Goal: Task Accomplishment & Management: Use online tool/utility

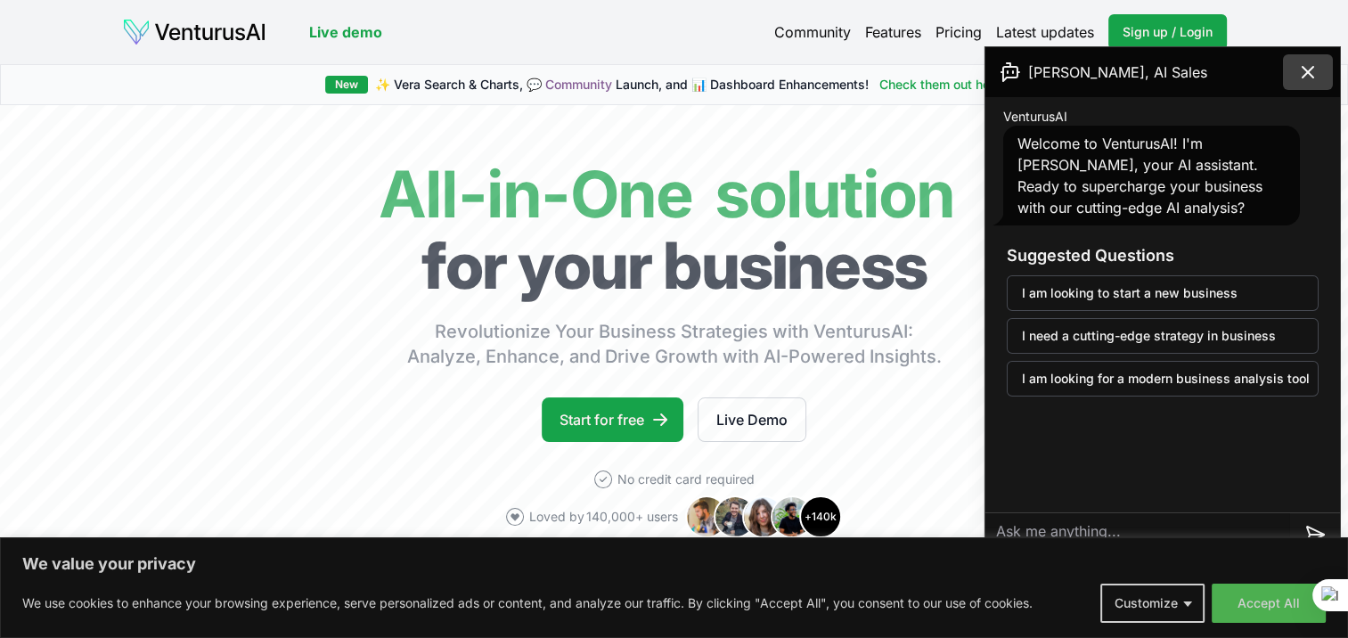
click at [1315, 79] on icon at bounding box center [1307, 71] width 21 height 21
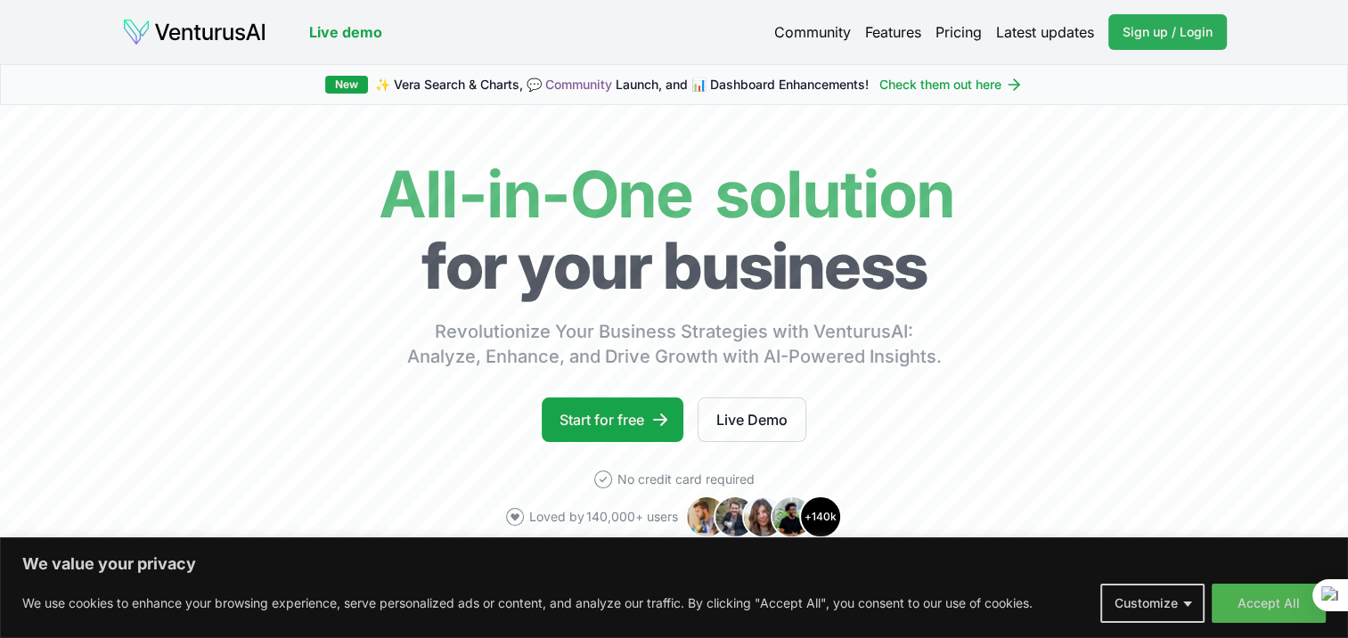
click at [1173, 31] on span "Sign up / Login" at bounding box center [1168, 32] width 90 height 18
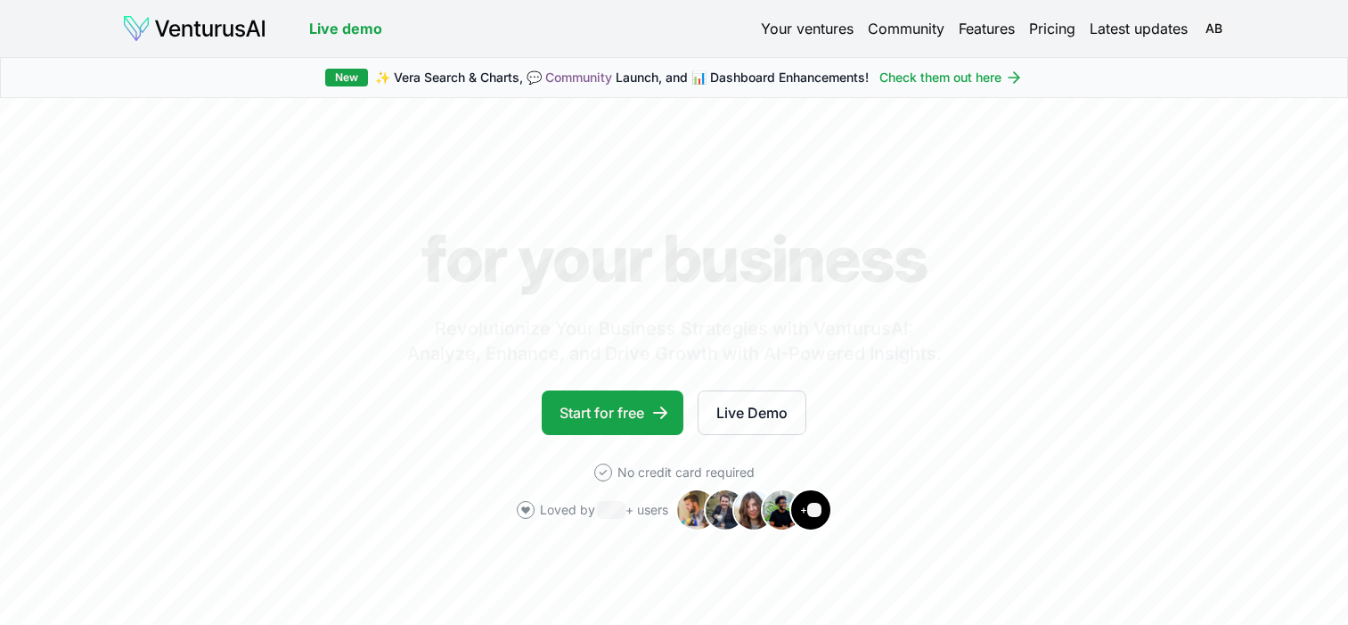
click at [1290, 600] on body "Live demo Your ventures Community Features Pricing Latest updates AB Live demo …" at bounding box center [674, 312] width 1348 height 625
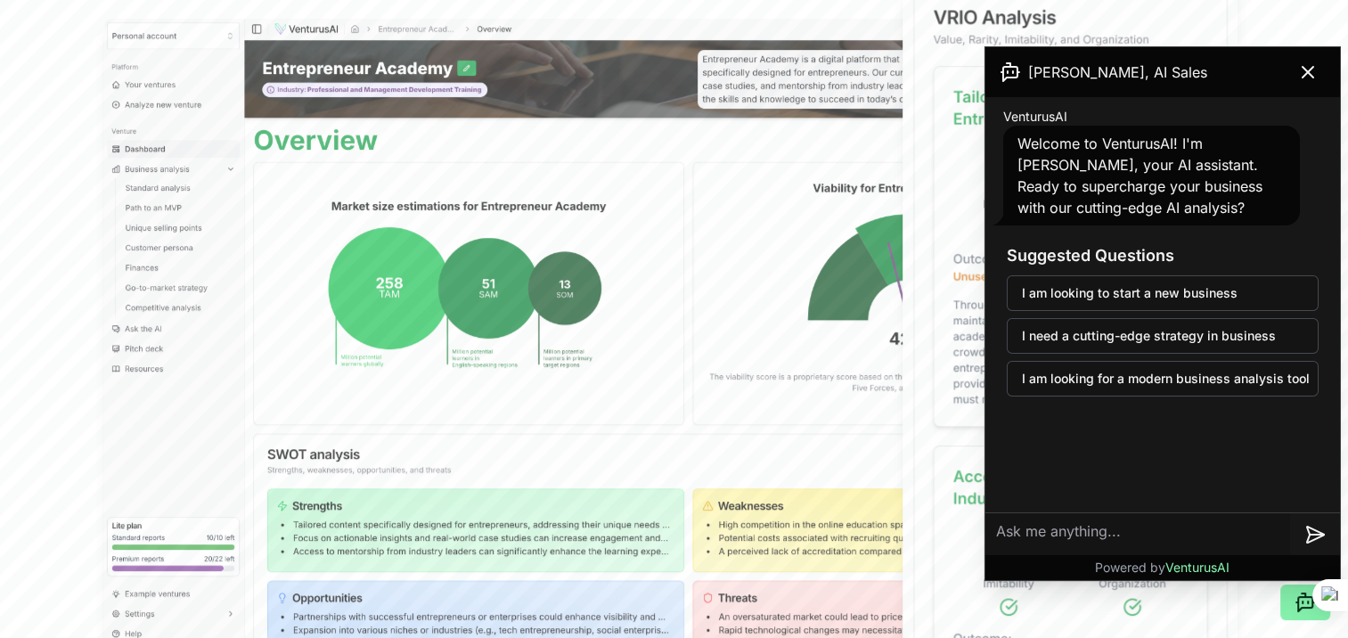
scroll to position [570, 0]
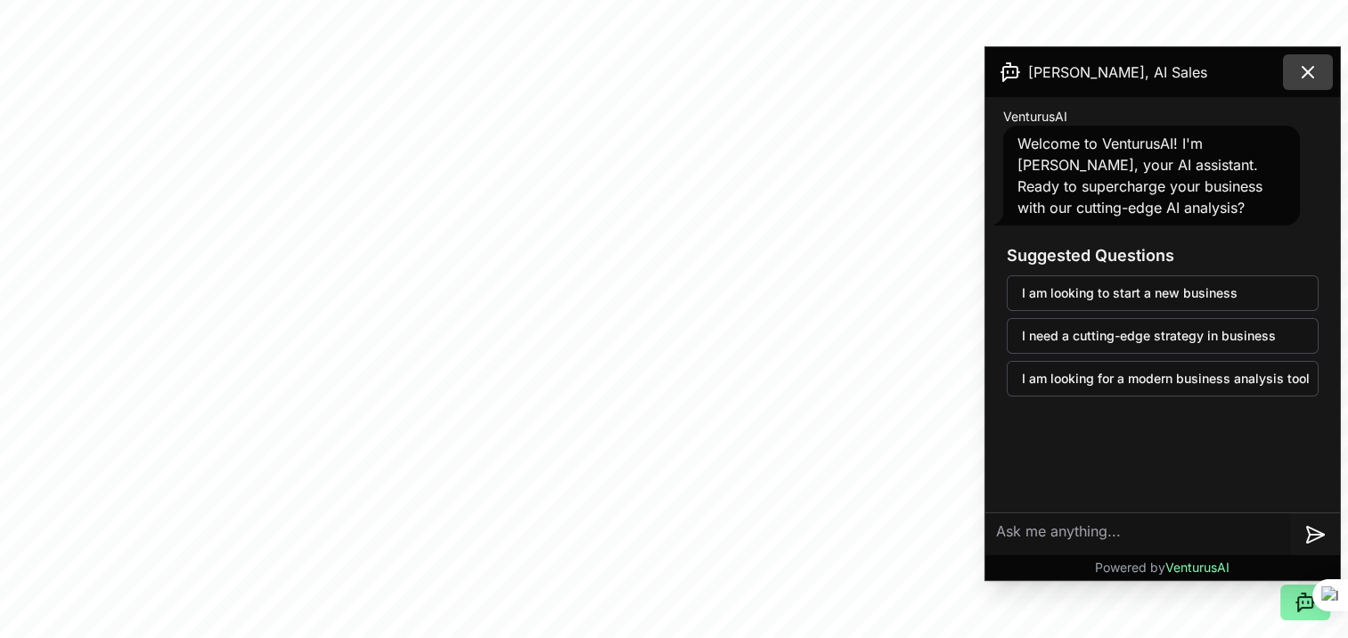
click at [1291, 71] on button at bounding box center [1308, 72] width 50 height 36
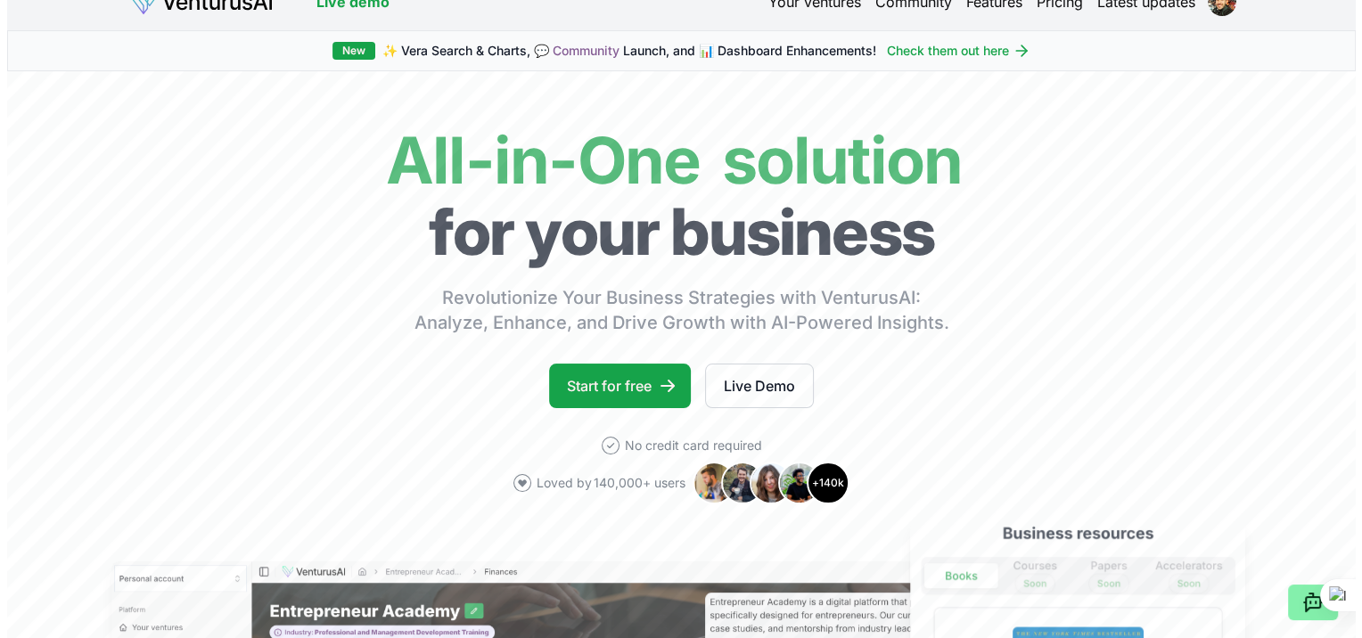
scroll to position [0, 0]
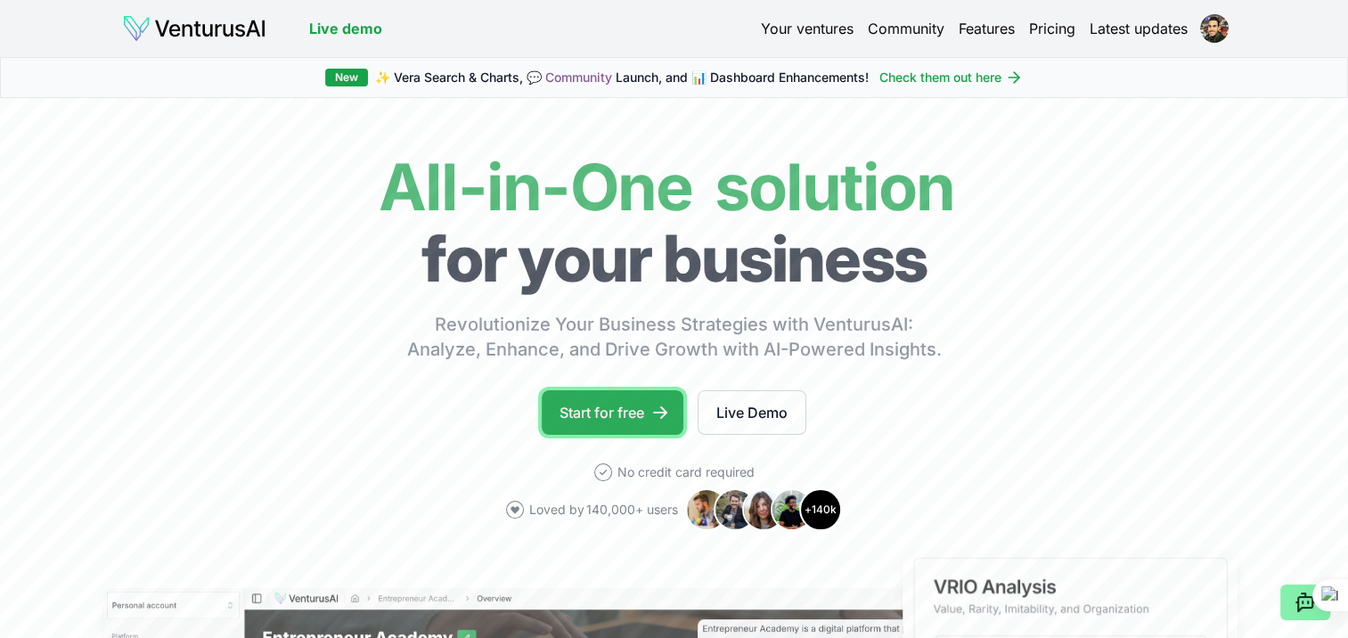
click at [606, 423] on link "Start for free" at bounding box center [613, 412] width 142 height 45
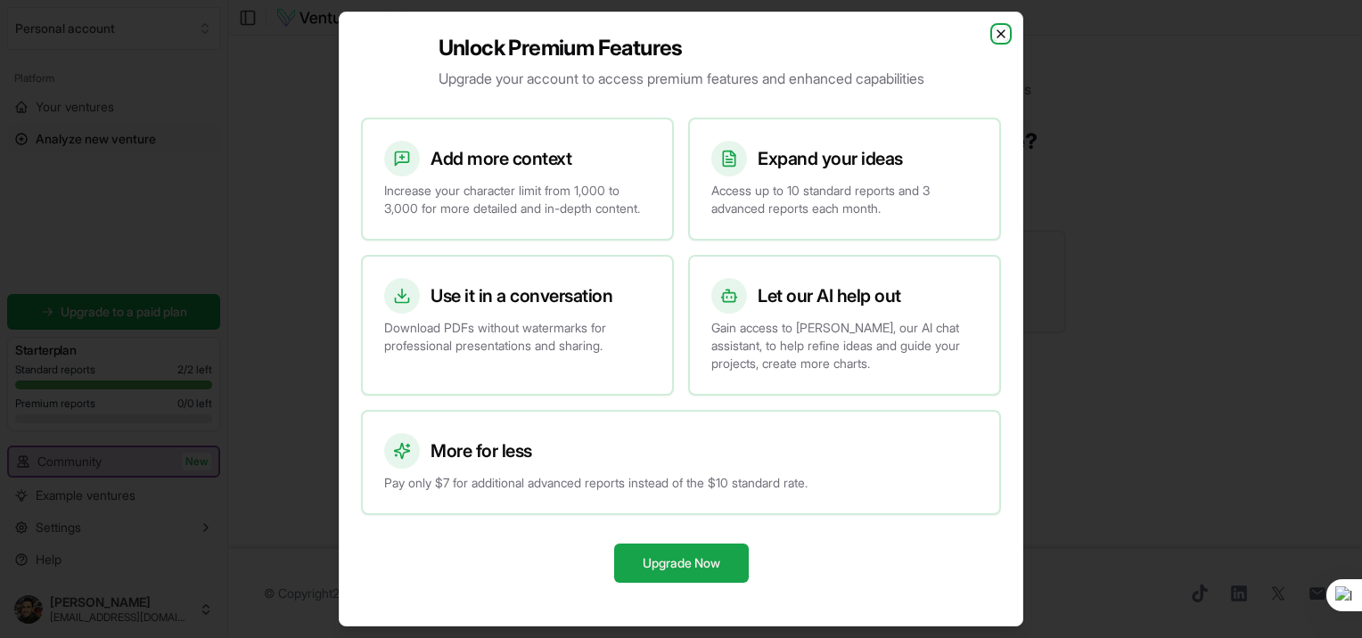
click at [999, 30] on icon "button" at bounding box center [1000, 33] width 7 height 7
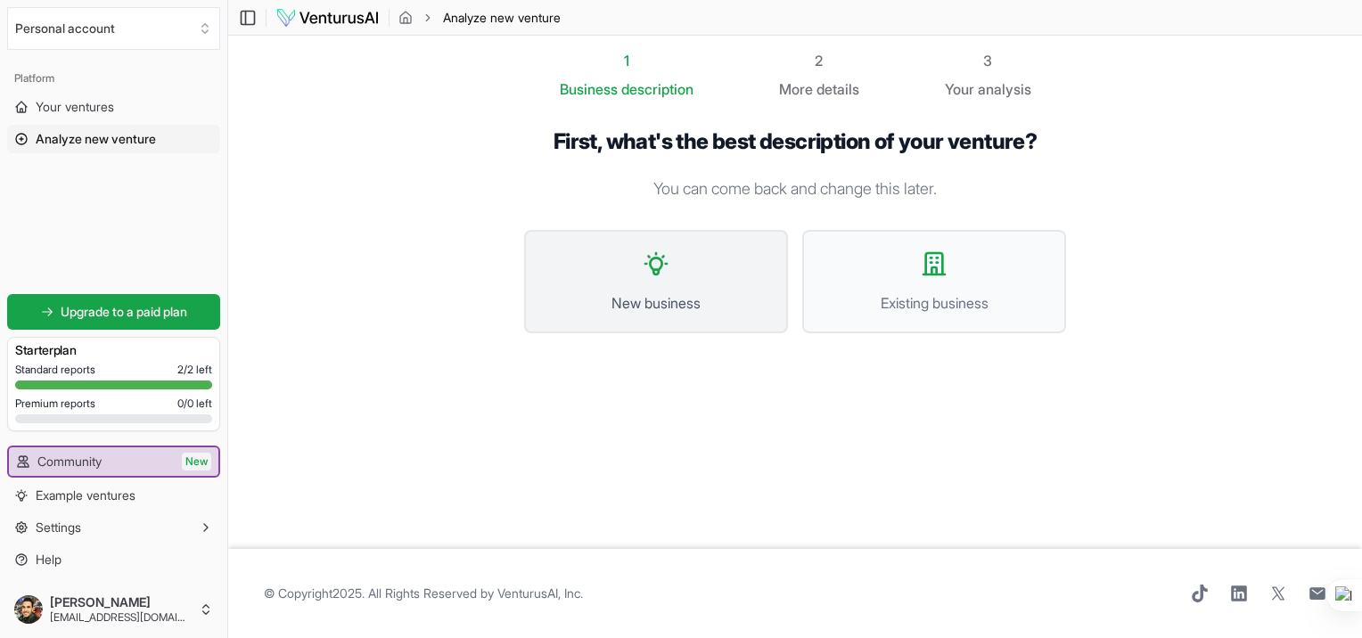
click at [670, 274] on button "New business" at bounding box center [656, 281] width 264 height 103
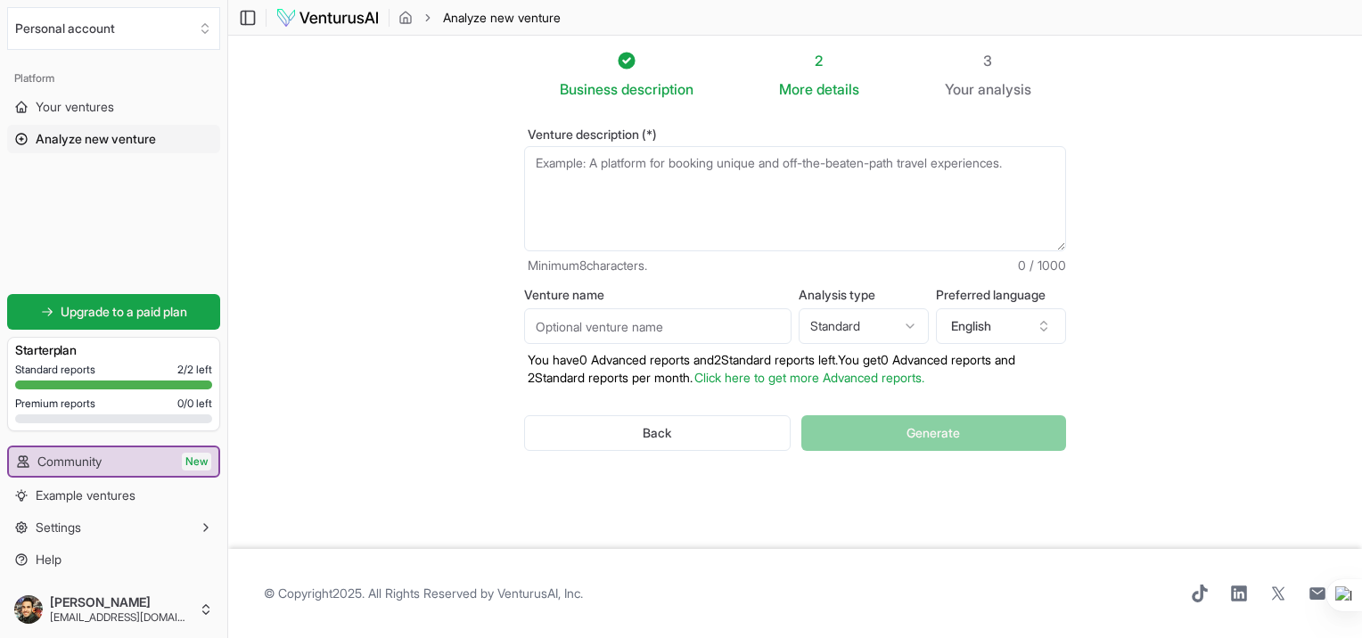
click at [634, 170] on textarea "Venture description (*)" at bounding box center [795, 198] width 542 height 105
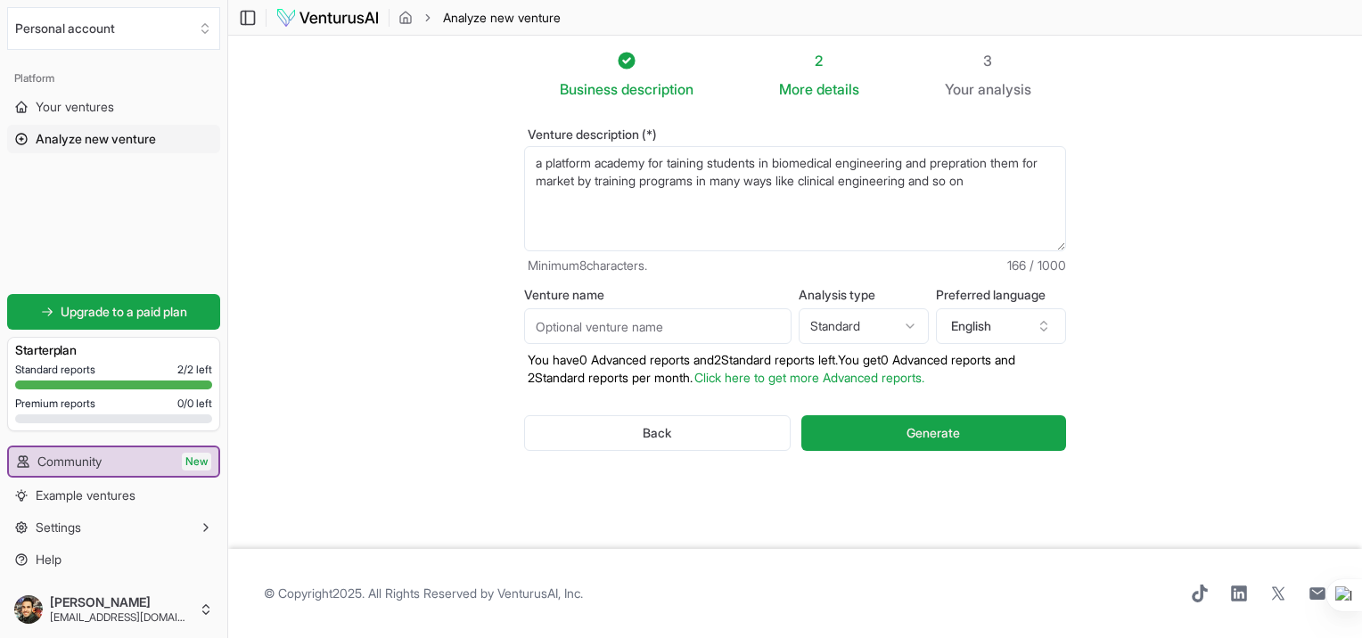
type textarea "a platform academy for taining students in biomedical engineering and prepratio…"
click at [596, 324] on input "Venture name" at bounding box center [657, 326] width 267 height 36
type input "nexium academy"
click at [884, 325] on html "Personal account Platform Your ventures Analyze new venture Get started for fre…" at bounding box center [681, 319] width 1362 height 638
select select "advanced"
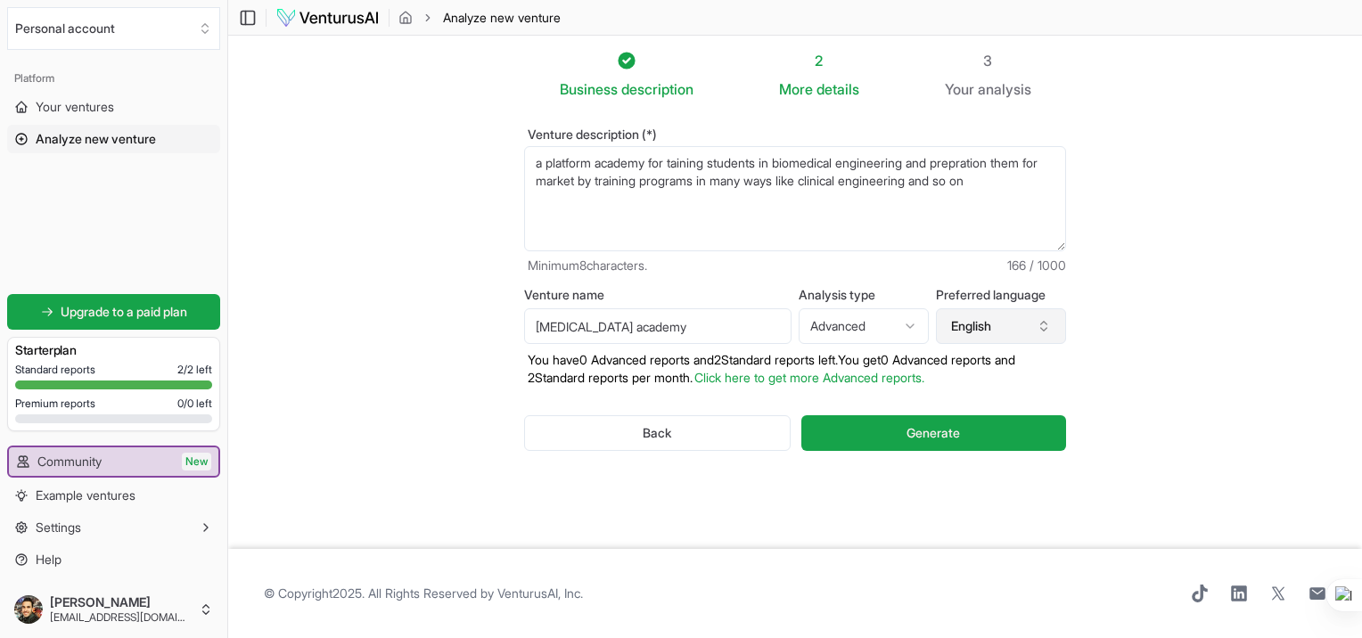
click at [1029, 320] on button "English" at bounding box center [1001, 326] width 130 height 36
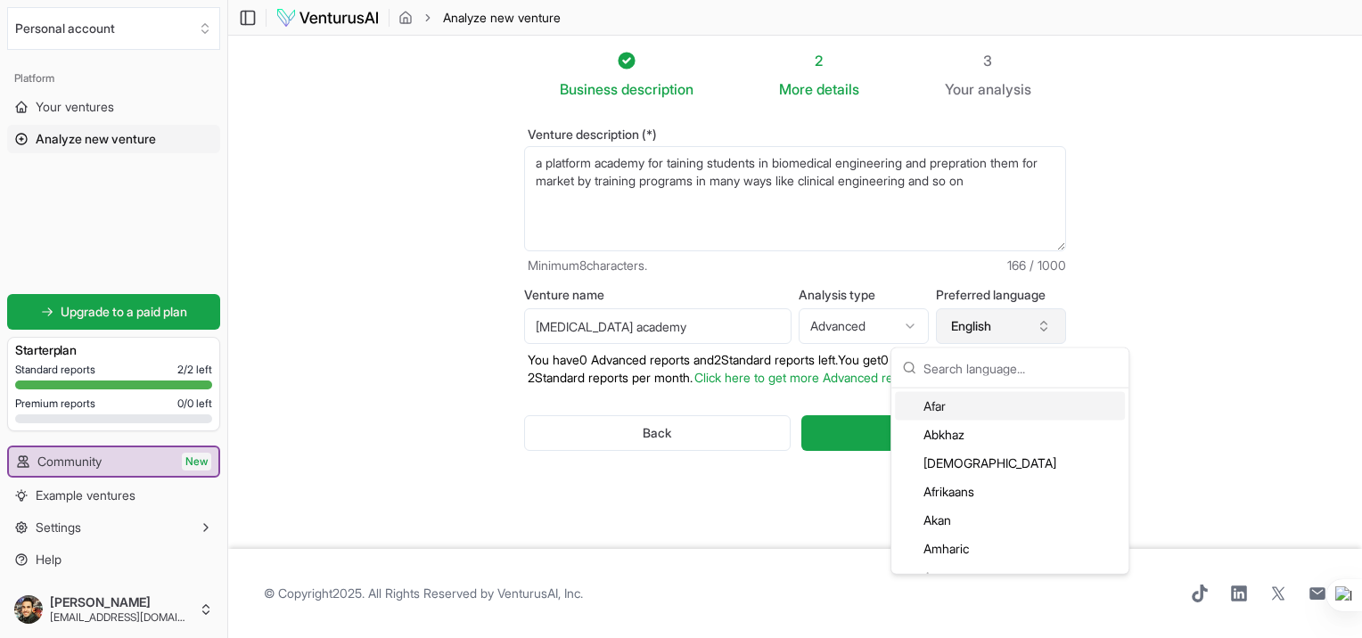
click at [1052, 329] on button "English" at bounding box center [1001, 326] width 130 height 36
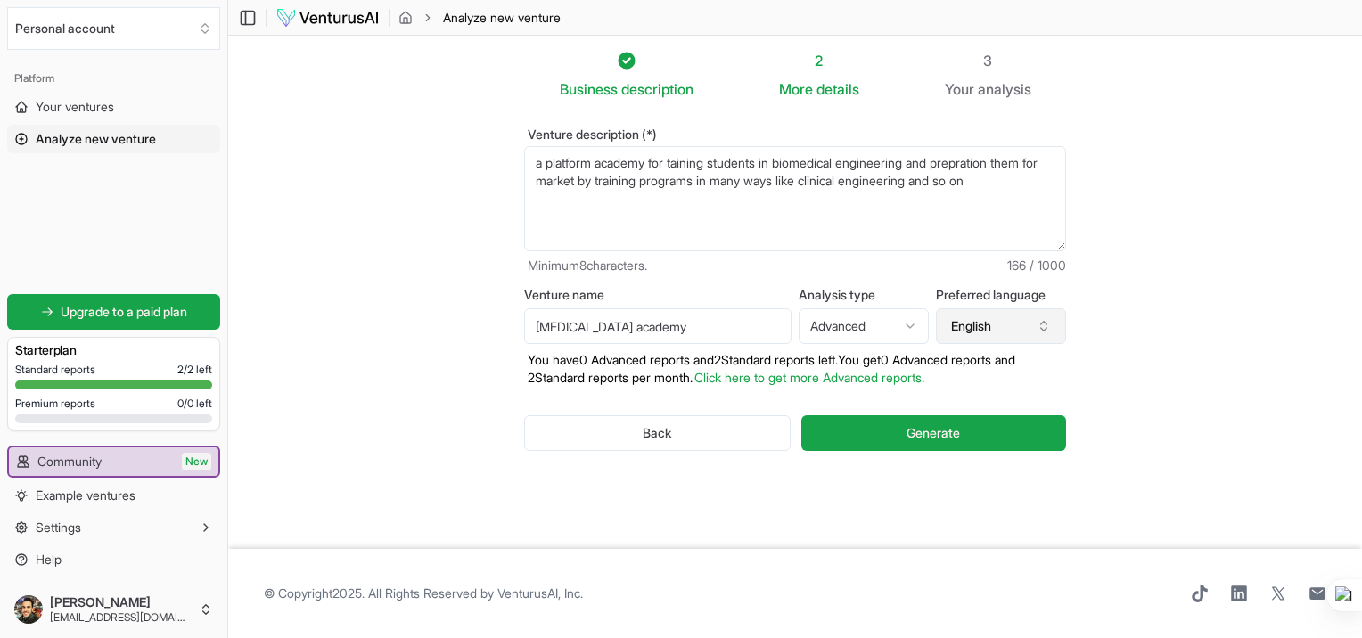
click at [1052, 317] on button "English" at bounding box center [1001, 326] width 130 height 36
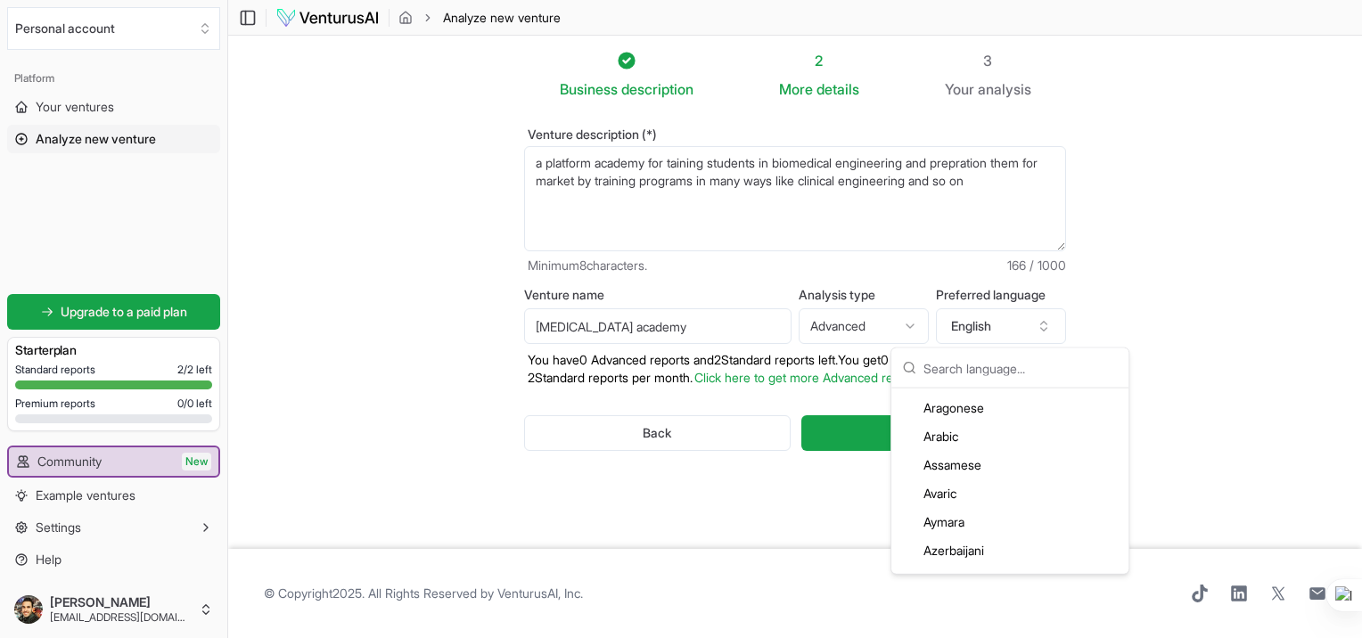
scroll to position [170, 0]
click at [946, 431] on div "Arabic" at bounding box center [1010, 435] width 230 height 29
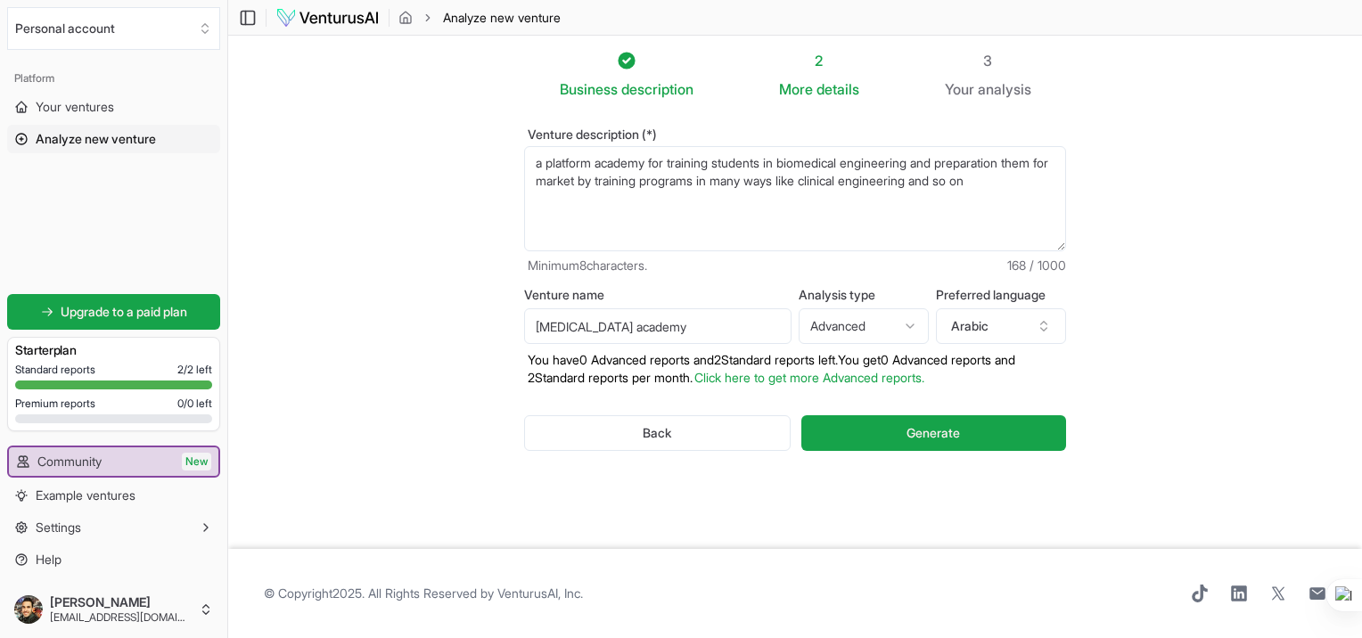
click at [1048, 180] on textarea "a platform academy for training students in biomedical engineering and preprati…" at bounding box center [795, 198] width 542 height 105
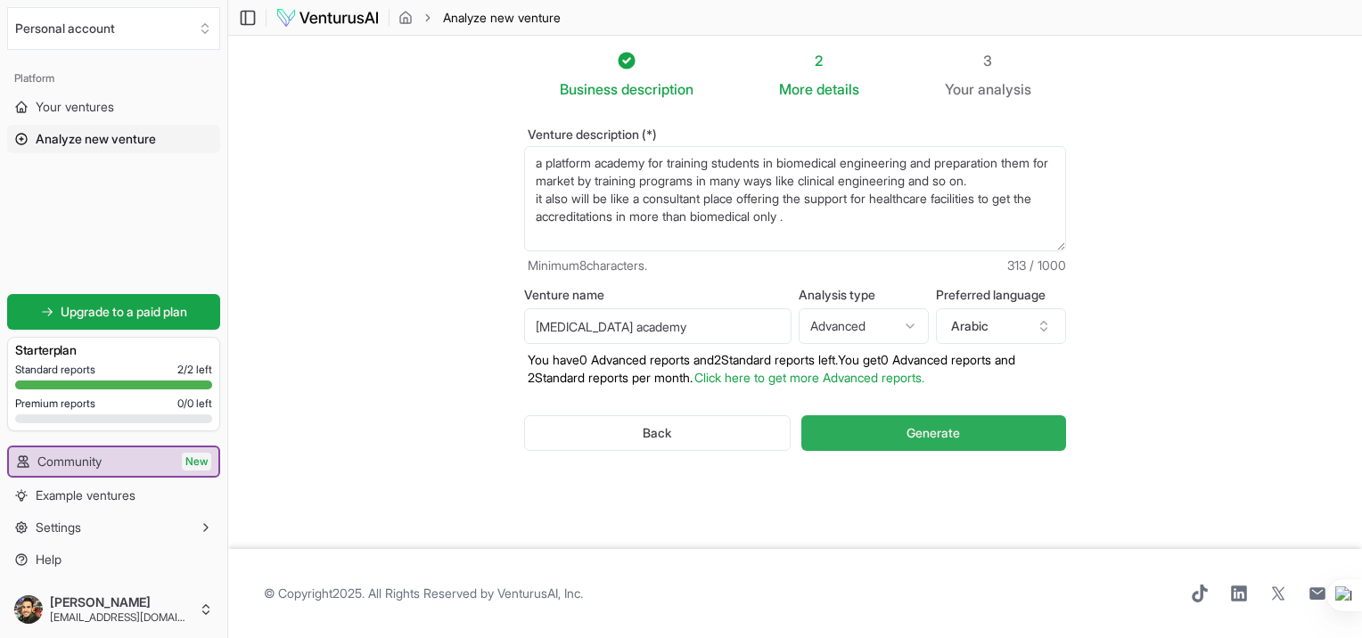
type textarea "a platform academy for training students in biomedical engineering and preparat…"
click at [984, 433] on button "Generate" at bounding box center [933, 433] width 265 height 36
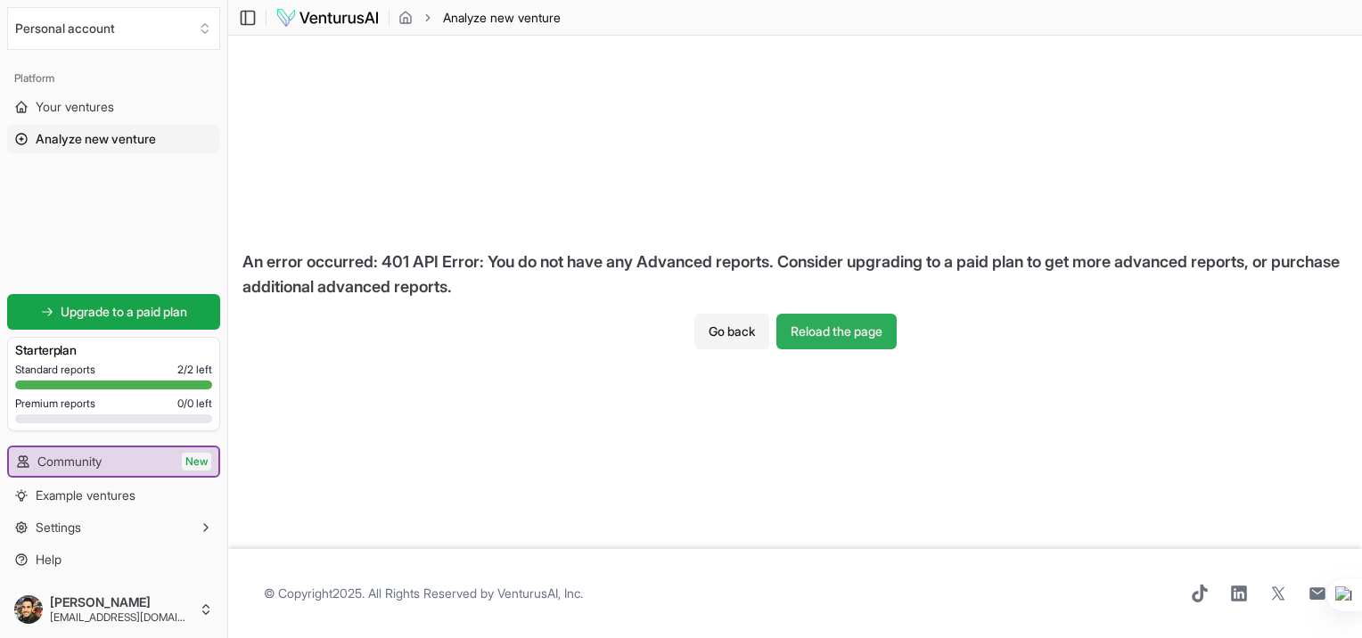
click at [834, 327] on button "Reload the page" at bounding box center [836, 332] width 120 height 36
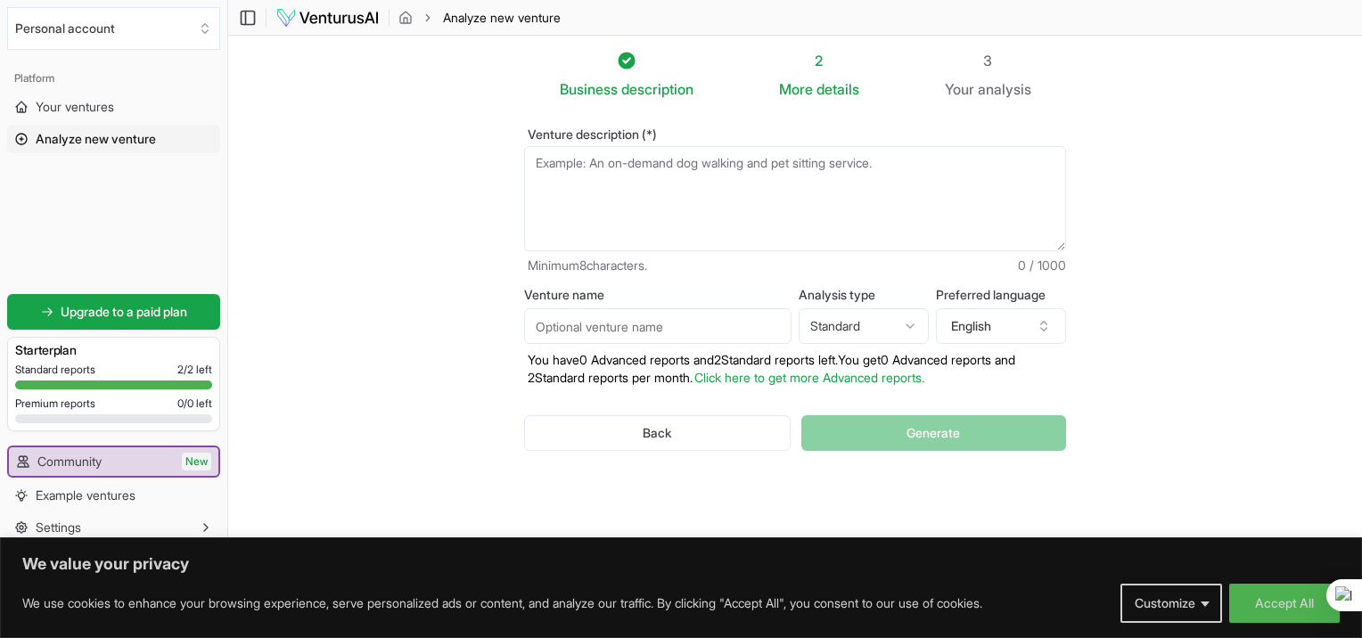
click at [720, 192] on textarea "Venture description (*)" at bounding box center [795, 198] width 542 height 105
click at [1309, 606] on button "Accept All" at bounding box center [1284, 603] width 110 height 39
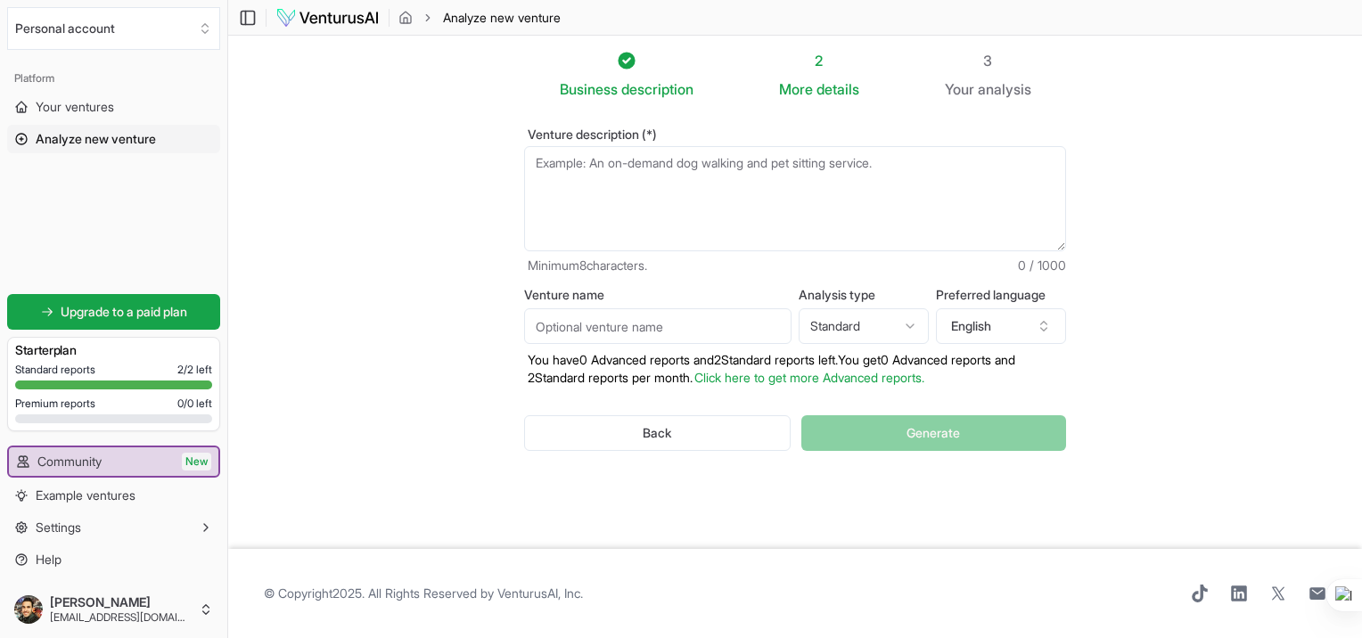
click at [836, 207] on textarea "Venture description (*)" at bounding box center [795, 198] width 542 height 105
click at [873, 330] on html "We value your privacy We use cookies to enhance your browsing experience, serve…" at bounding box center [681, 319] width 1362 height 638
click at [644, 176] on textarea "Venture description (*)" at bounding box center [795, 198] width 542 height 105
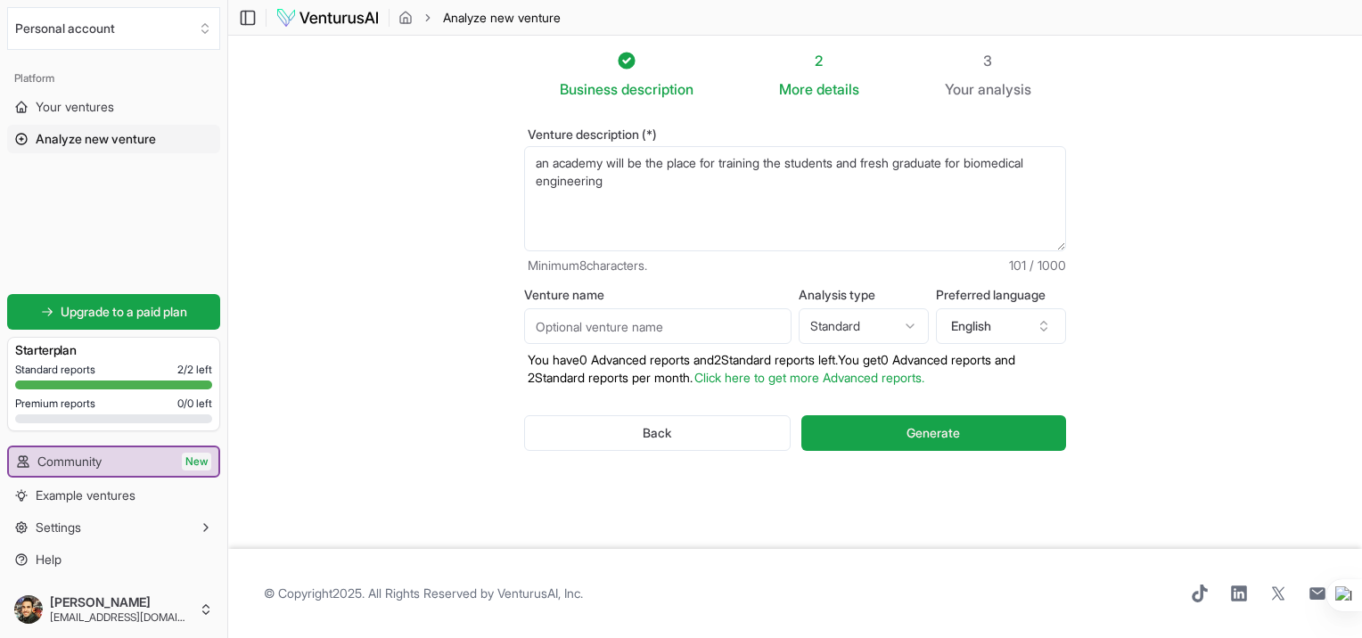
click at [0, 0] on span "graduates" at bounding box center [0, 0] width 0 height 0
click at [994, 157] on textarea "an academy will be the place for training the stugents and fresh graduate for b…" at bounding box center [795, 198] width 542 height 105
click at [643, 176] on textarea "an academy will be the place for training the stugents and fresh graduate for b…" at bounding box center [795, 198] width 542 height 105
click at [643, 181] on textarea "an academy will be the place for training the stugents and fresh graduate for b…" at bounding box center [795, 198] width 542 height 105
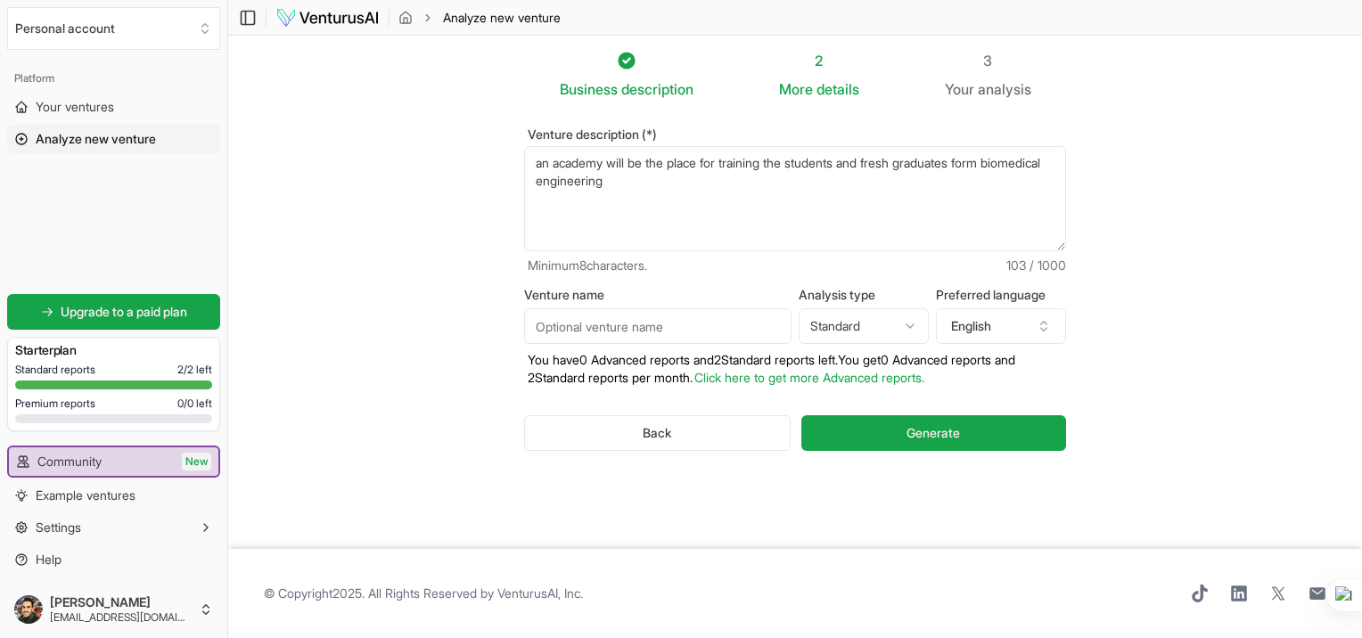
click at [0, 0] on span "engineering" at bounding box center [0, 0] width 0 height 0
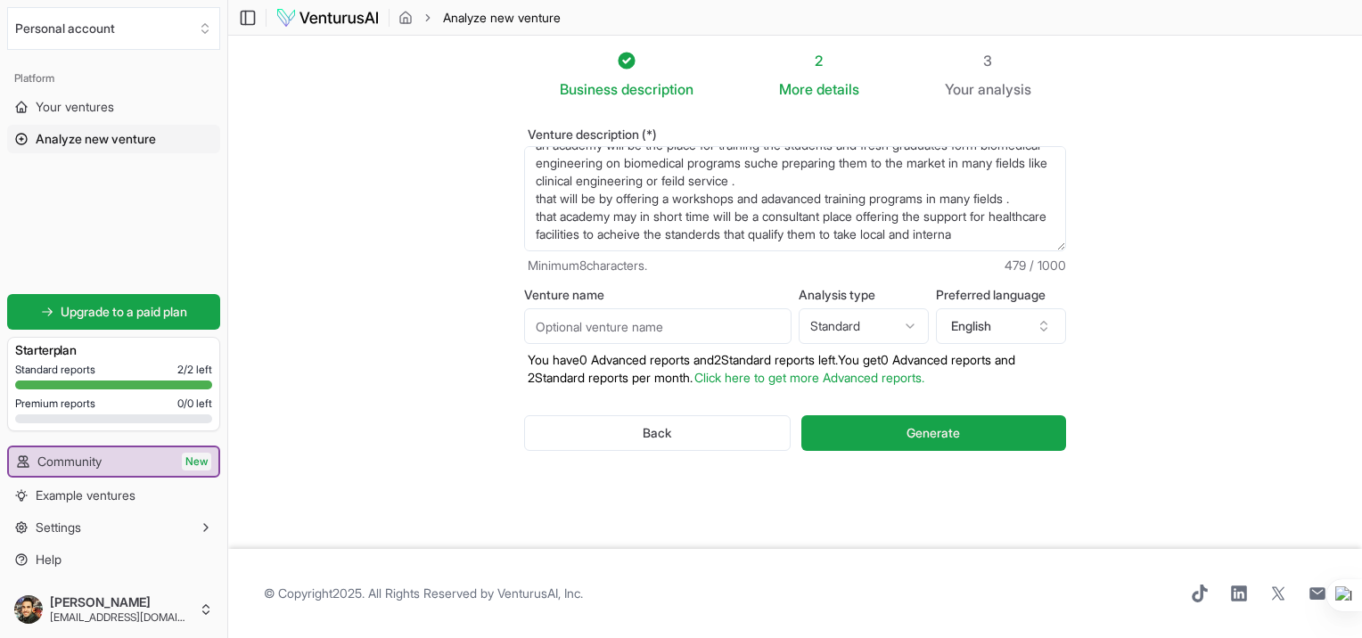
scroll to position [27, 0]
click at [0, 0] on span ", such as" at bounding box center [0, 0] width 0 height 0
click at [0, 0] on span "field service." at bounding box center [0, 0] width 0 height 0
click at [0, 0] on span "for" at bounding box center [0, 0] width 0 height 0
click at [0, 0] on span "workshops" at bounding box center [0, 0] width 0 height 0
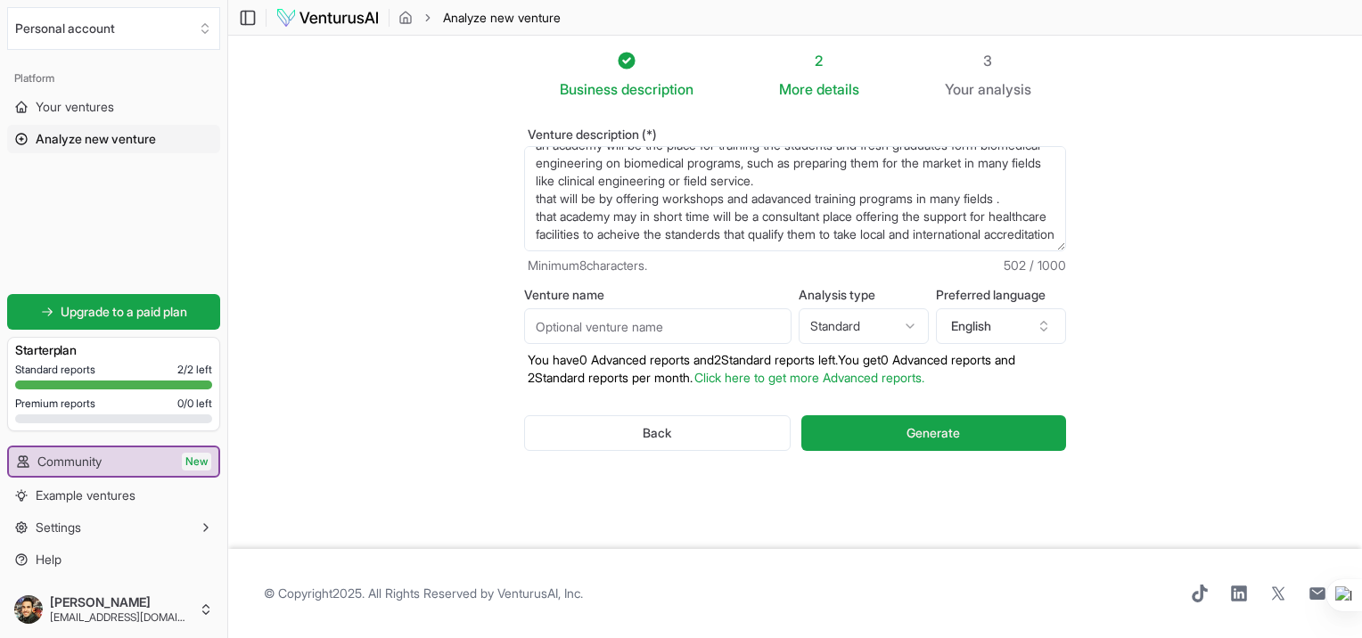
click at [0, 0] on span "advanced" at bounding box center [0, 0] width 0 height 0
click at [0, 0] on span "That" at bounding box center [0, 0] width 0 height 0
click at [0, 0] on span "," at bounding box center [0, 0] width 0 height 0
click at [0, 0] on span "may" at bounding box center [0, 0] width 0 height 0
click at [0, 0] on span "achieve" at bounding box center [0, 0] width 0 height 0
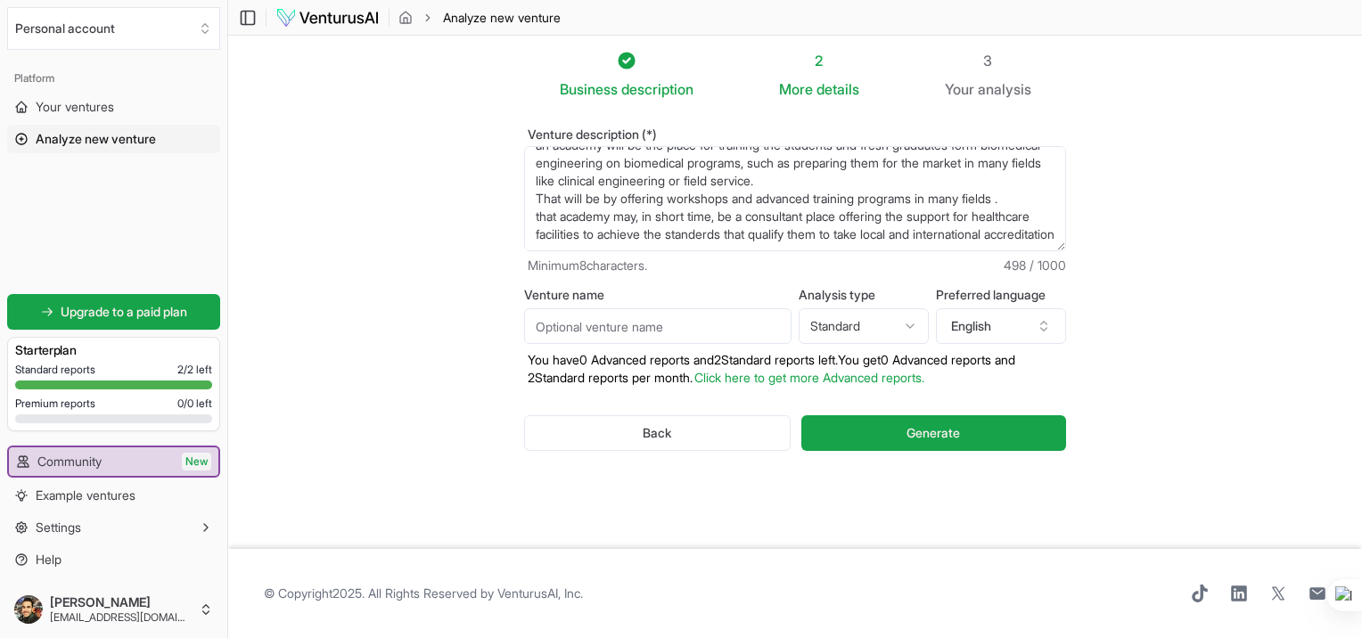
click at [0, 0] on span "standards" at bounding box center [0, 0] width 0 height 0
click at [0, 0] on span "accreditation" at bounding box center [0, 0] width 0 height 0
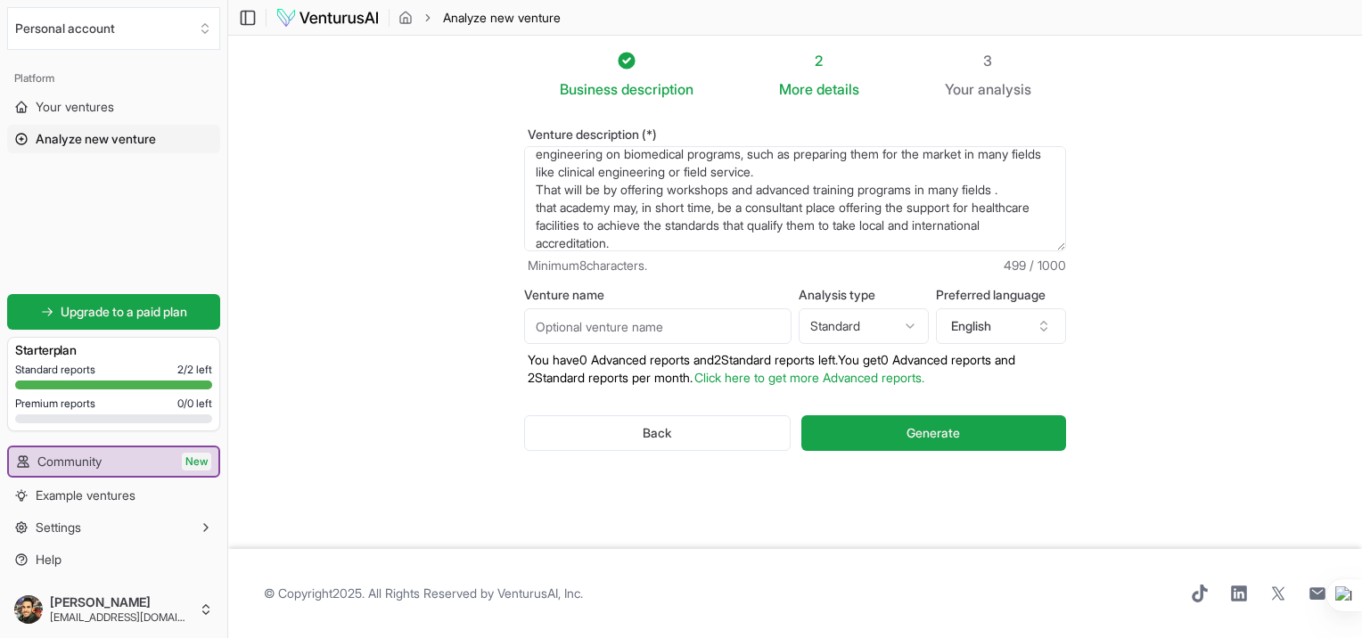
type textarea "an academy will be the place for training the students and fresh graduates form…"
click at [642, 321] on input "Venture name" at bounding box center [657, 326] width 267 height 36
type input "nexium academy"
click at [1019, 324] on button "English" at bounding box center [1001, 326] width 130 height 36
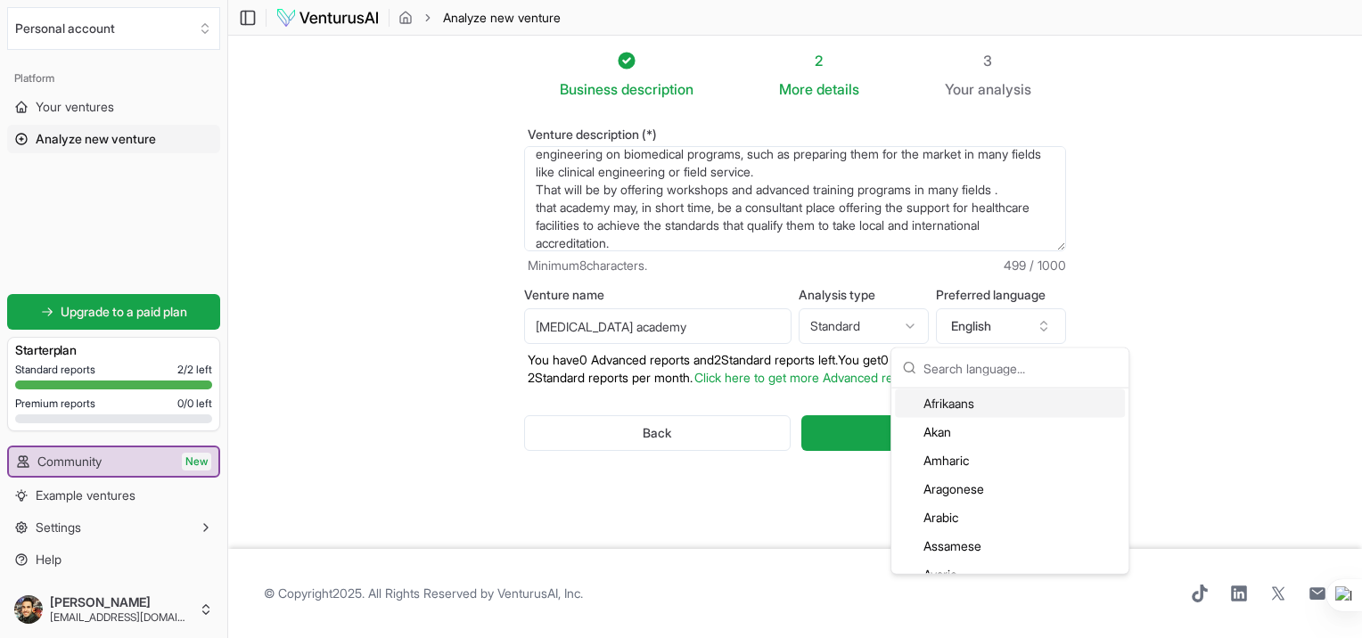
scroll to position [89, 0]
click at [941, 521] on div "Arabic" at bounding box center [1010, 517] width 230 height 29
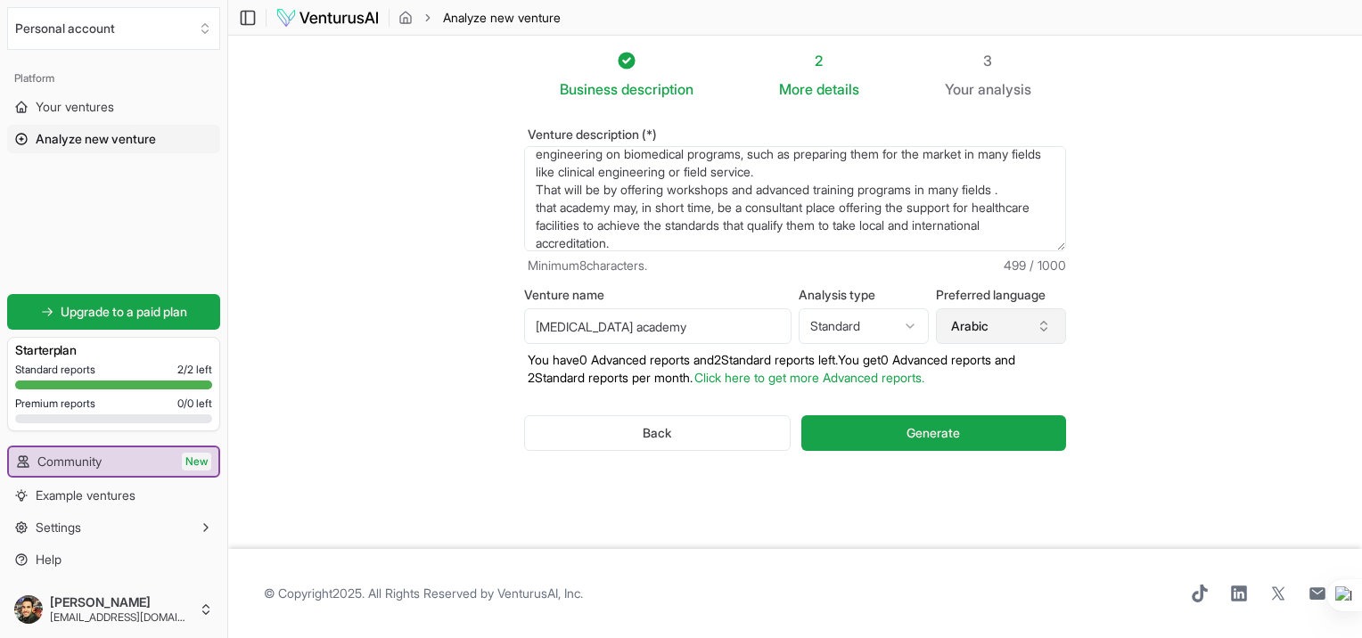
click at [1027, 326] on button "Arabic" at bounding box center [1001, 326] width 130 height 36
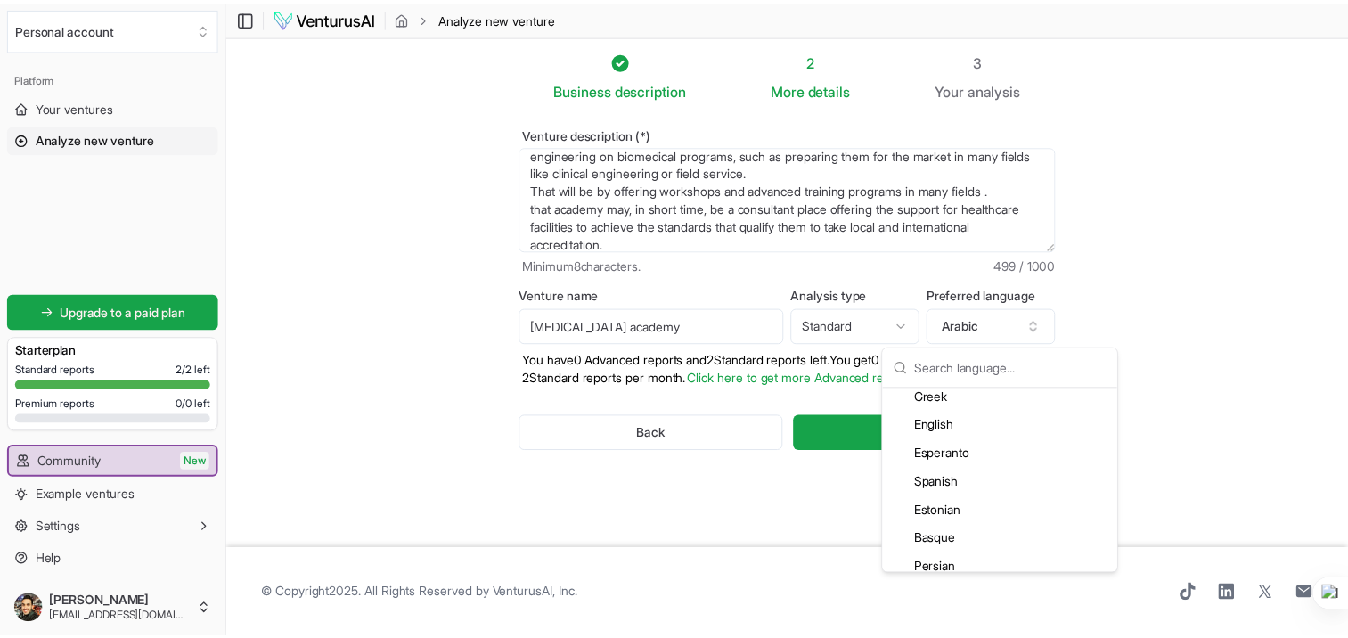
scroll to position [1005, 0]
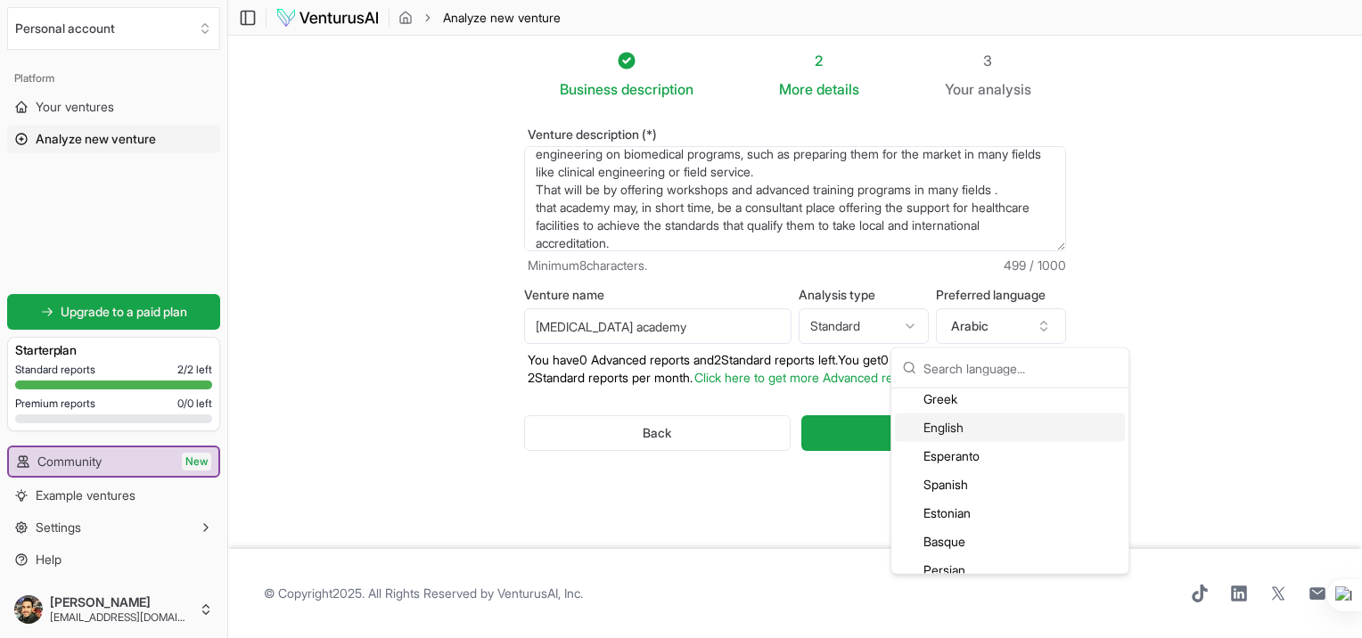
click at [984, 421] on div "English" at bounding box center [1010, 427] width 230 height 29
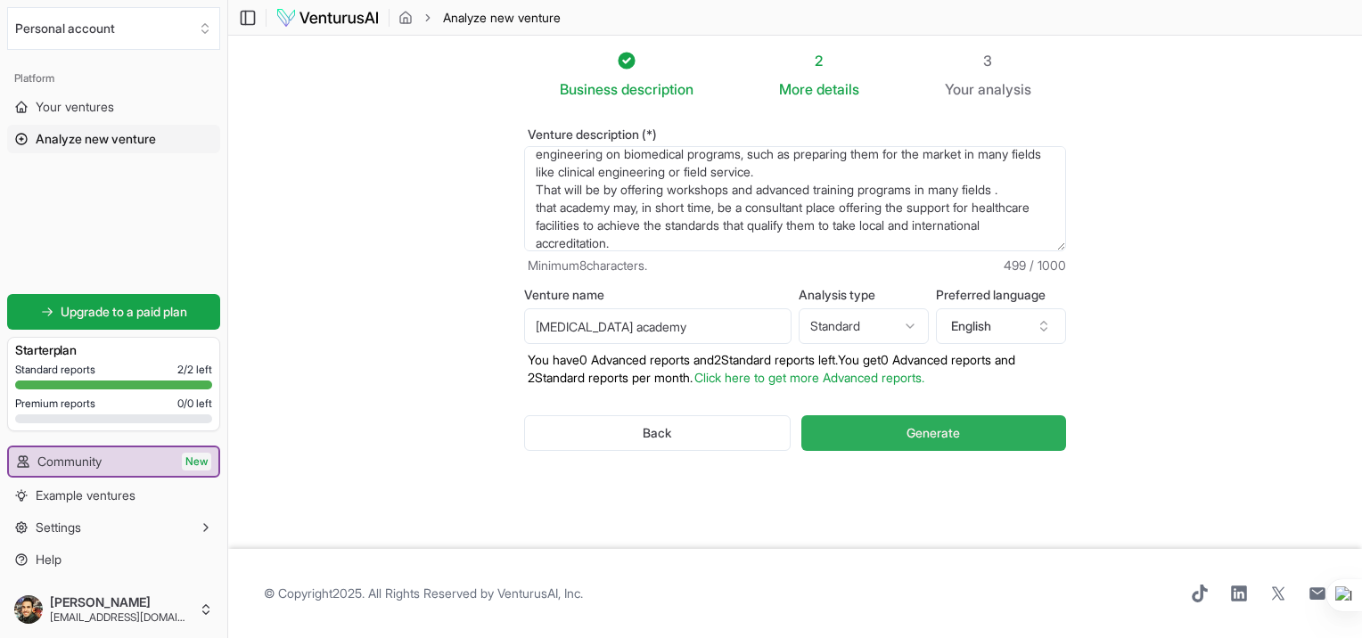
click at [926, 429] on span "Generate" at bounding box center [932, 433] width 53 height 18
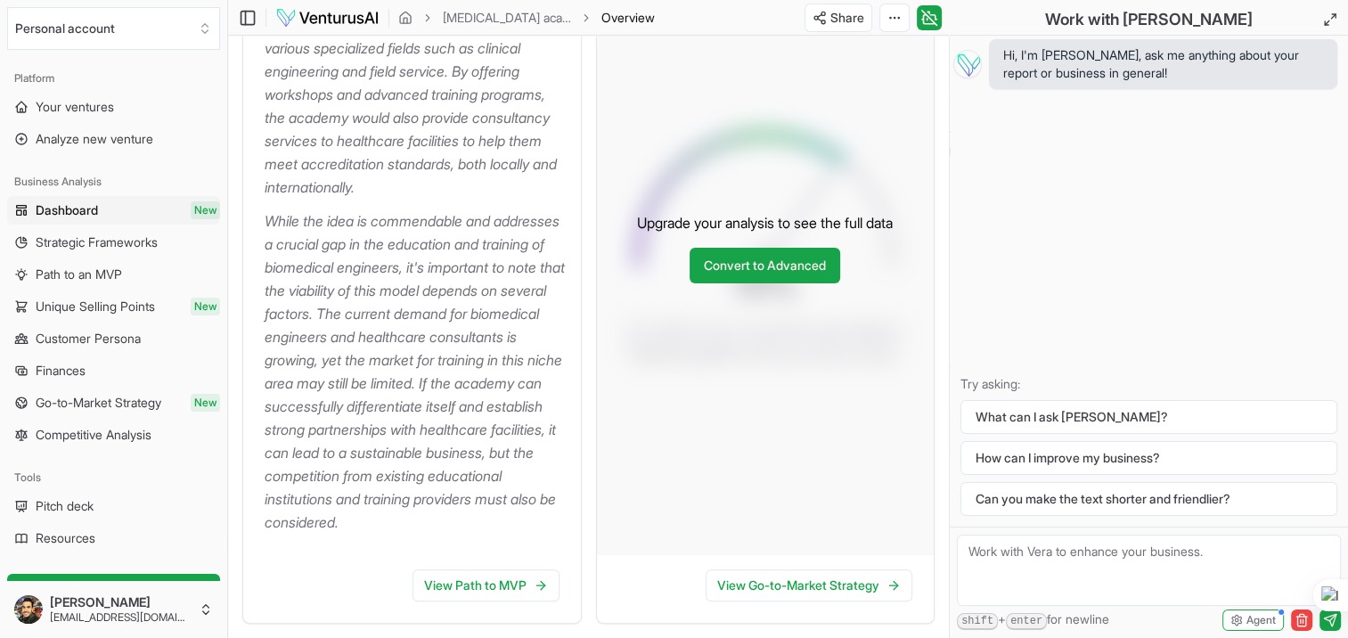
scroll to position [438, 0]
click at [344, 217] on p "While the idea is commendable and addresses a crucial gap in the education and …" at bounding box center [416, 371] width 302 height 324
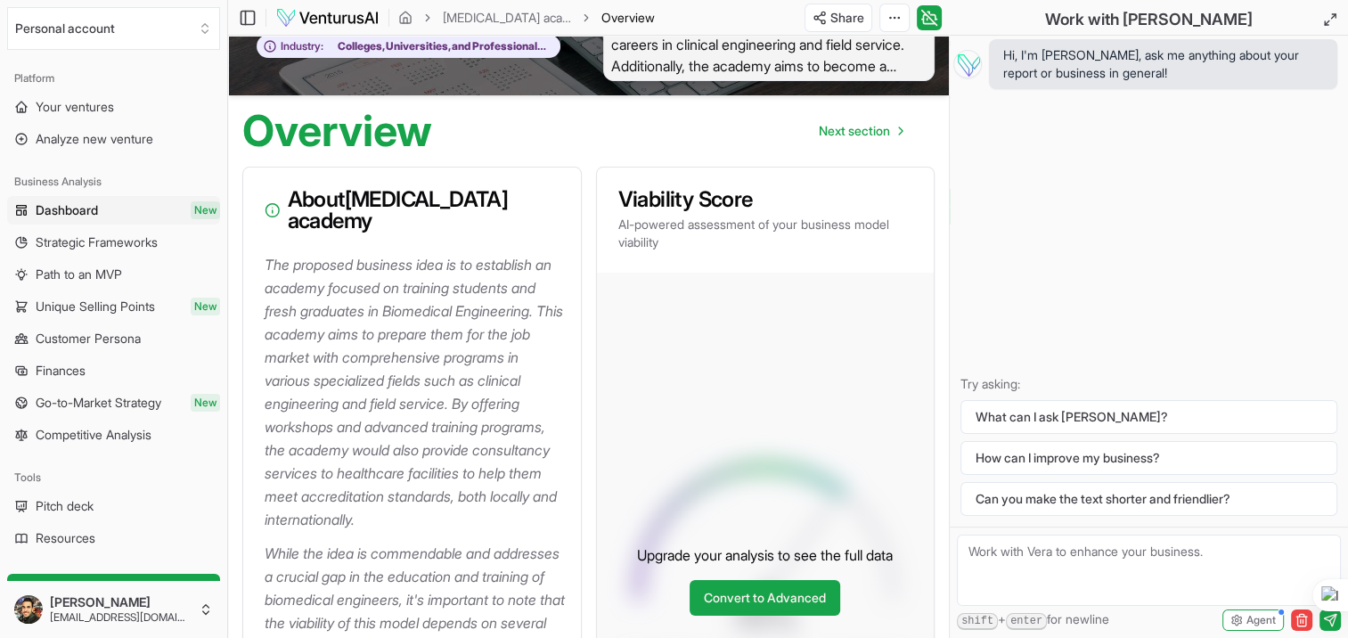
scroll to position [0, 0]
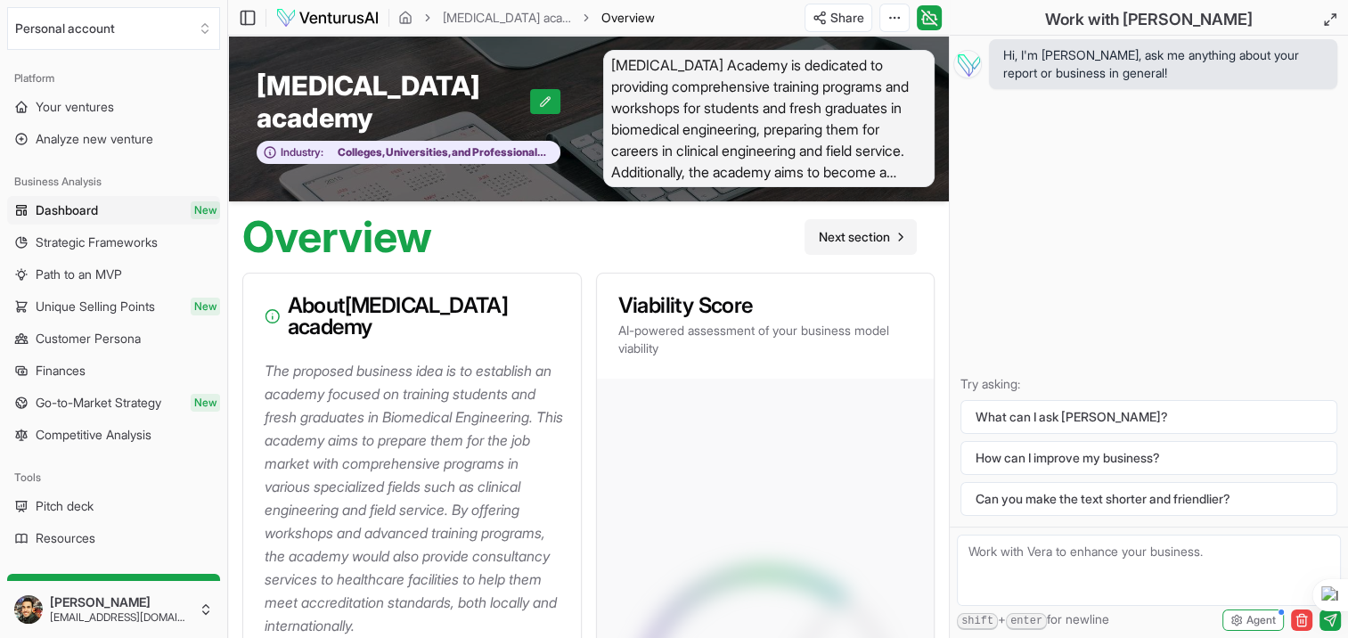
click at [868, 239] on span "Next section" at bounding box center [854, 237] width 71 height 18
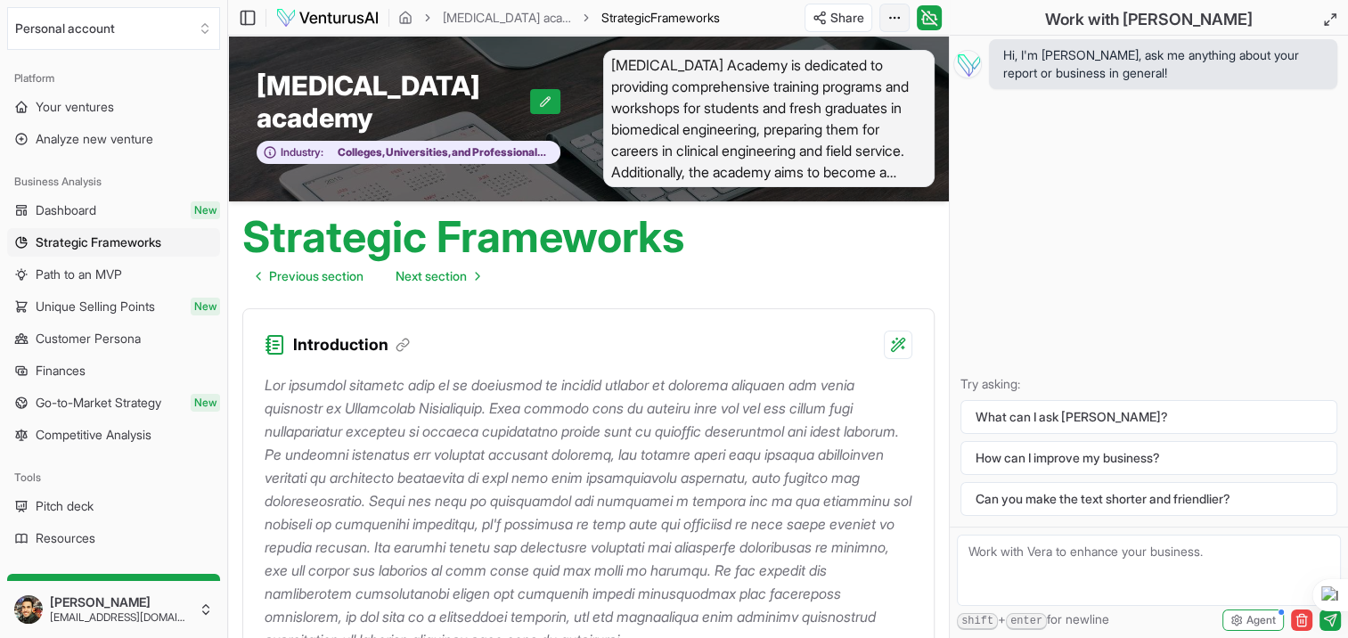
click at [888, 18] on html "We value your privacy We use cookies to enhance your browsing experience, serve…" at bounding box center [674, 319] width 1348 height 638
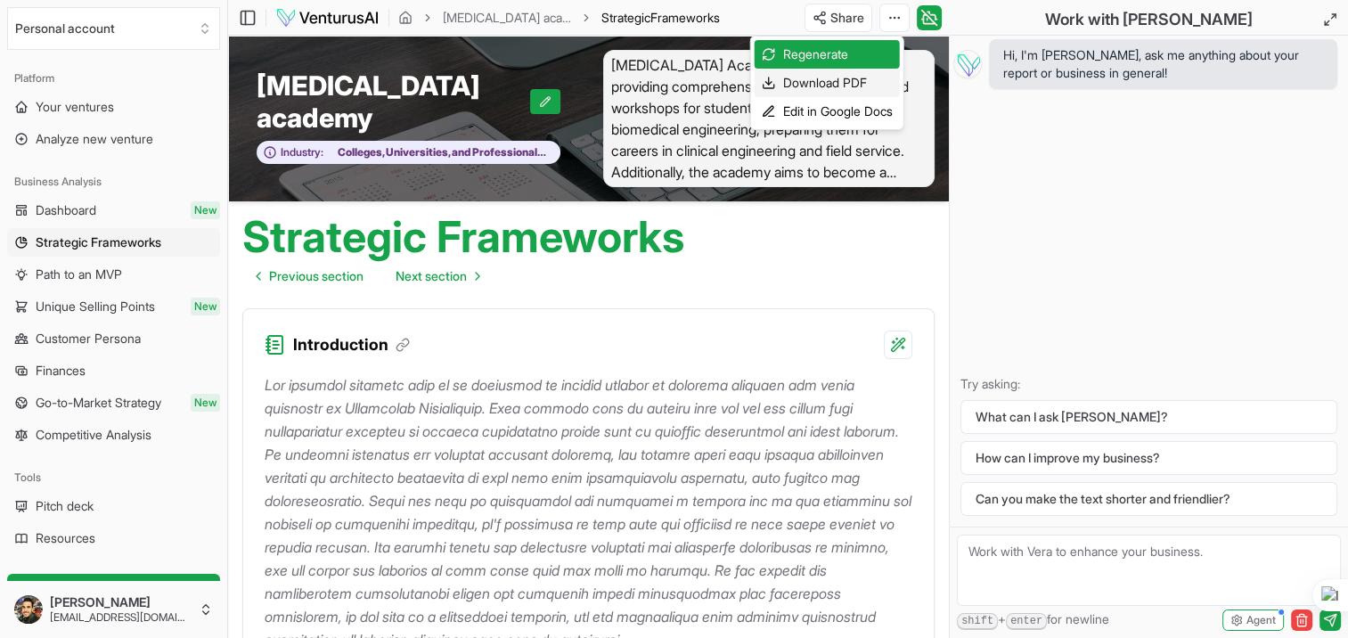
click at [828, 83] on div "Download PDF" at bounding box center [827, 83] width 145 height 29
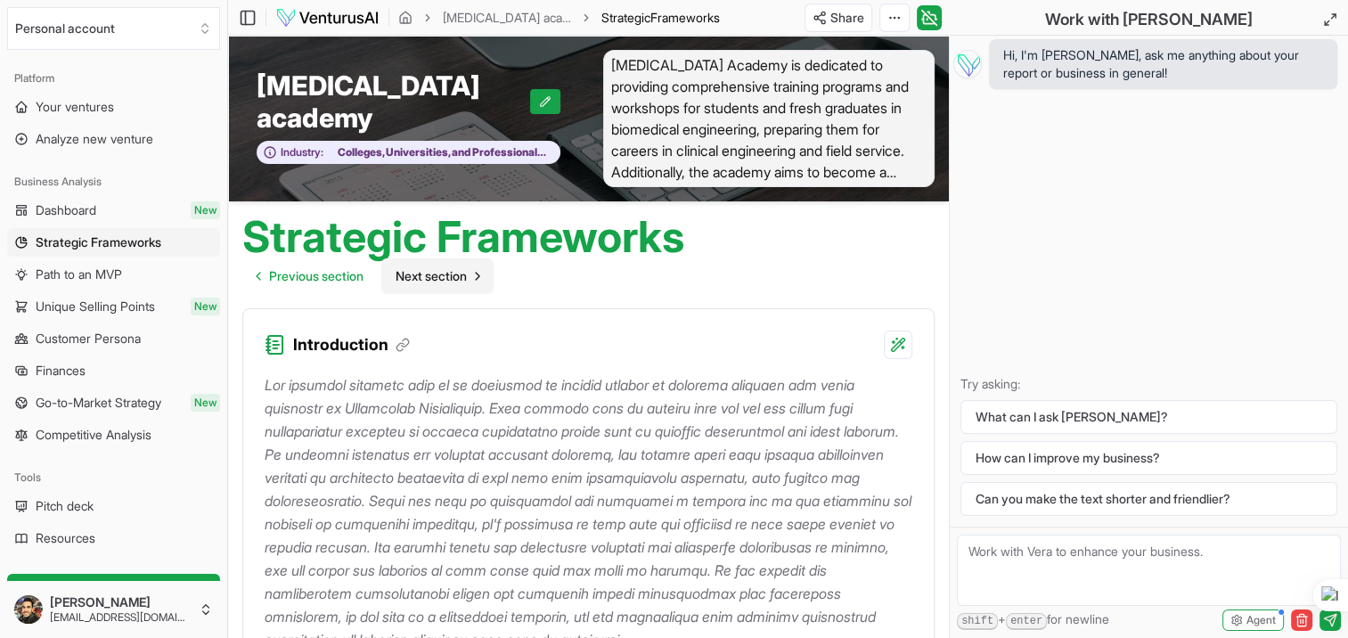
click at [459, 271] on span "Next section" at bounding box center [431, 276] width 71 height 18
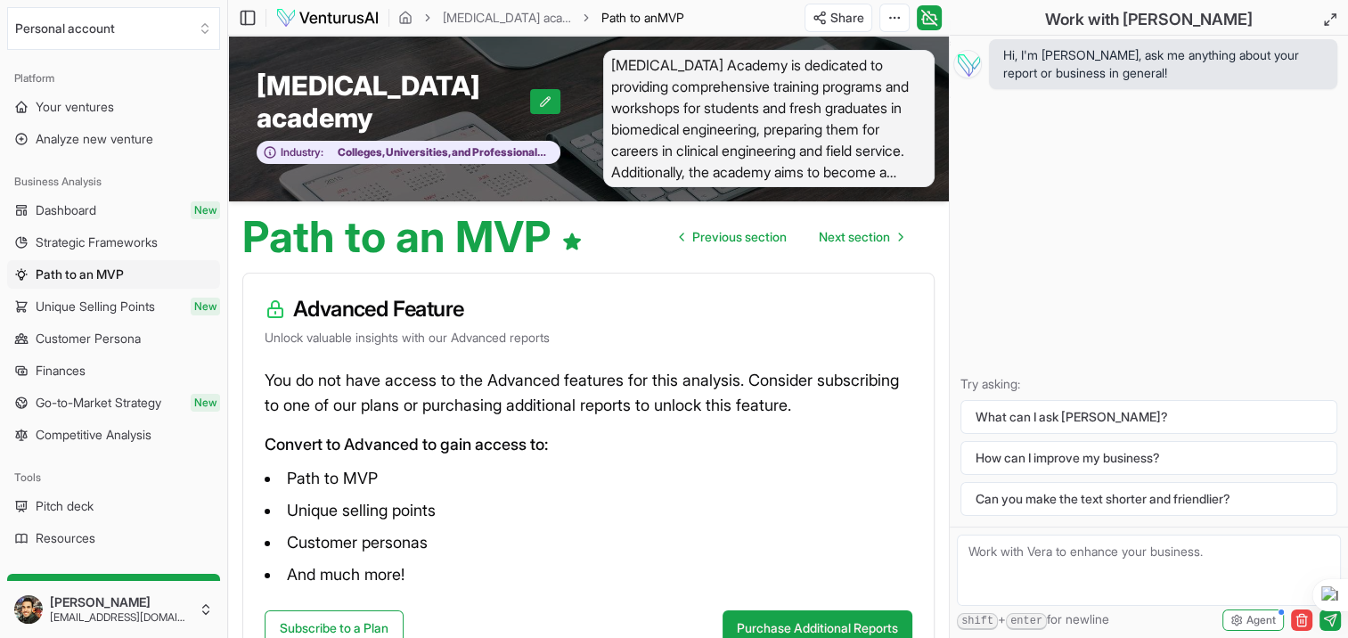
scroll to position [133, 0]
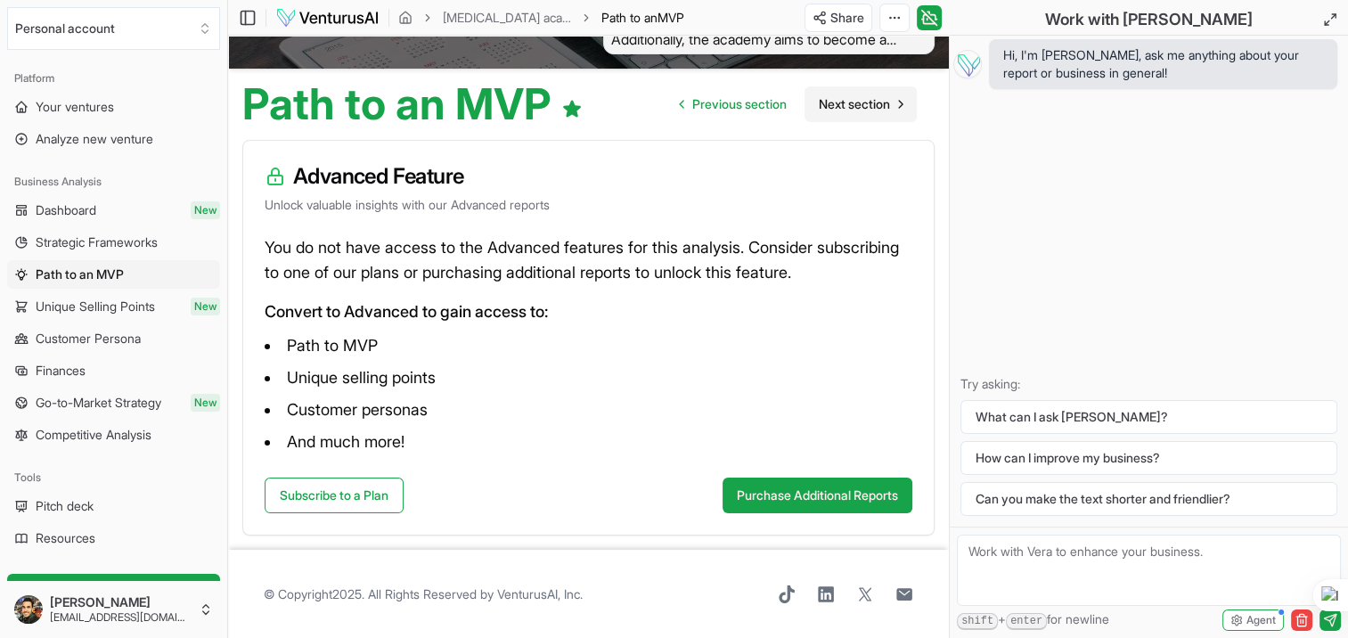
click at [847, 105] on span "Next section" at bounding box center [854, 104] width 71 height 18
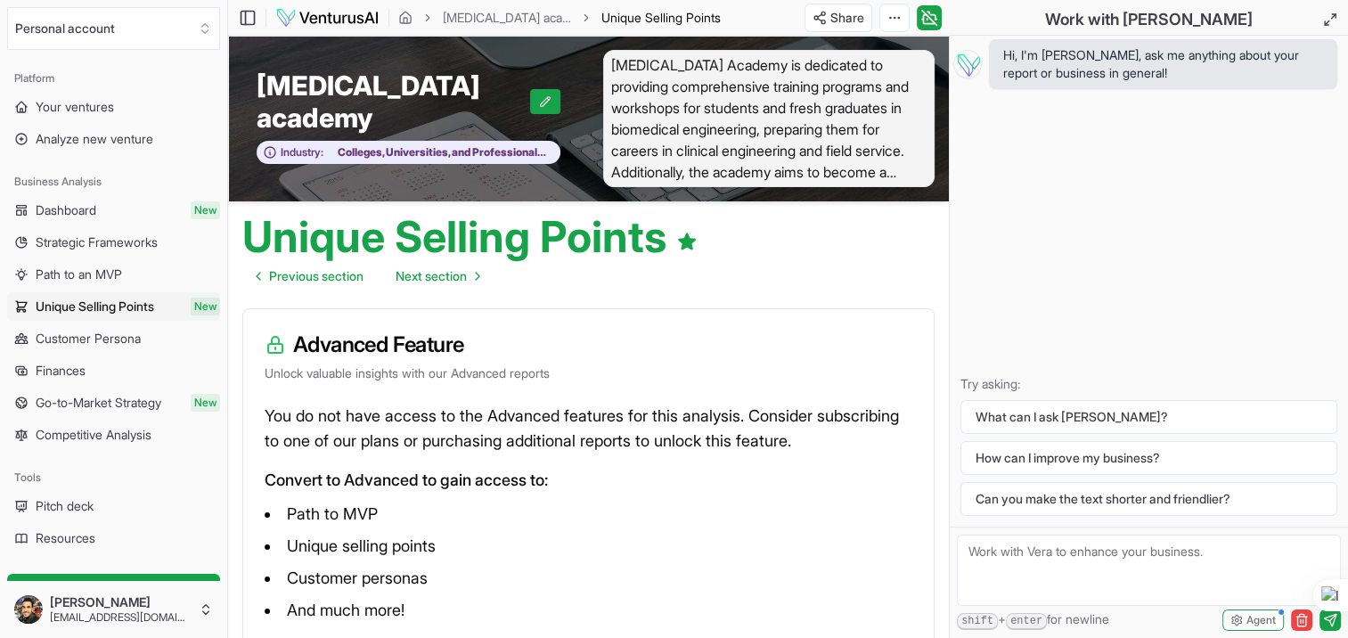
scroll to position [168, 0]
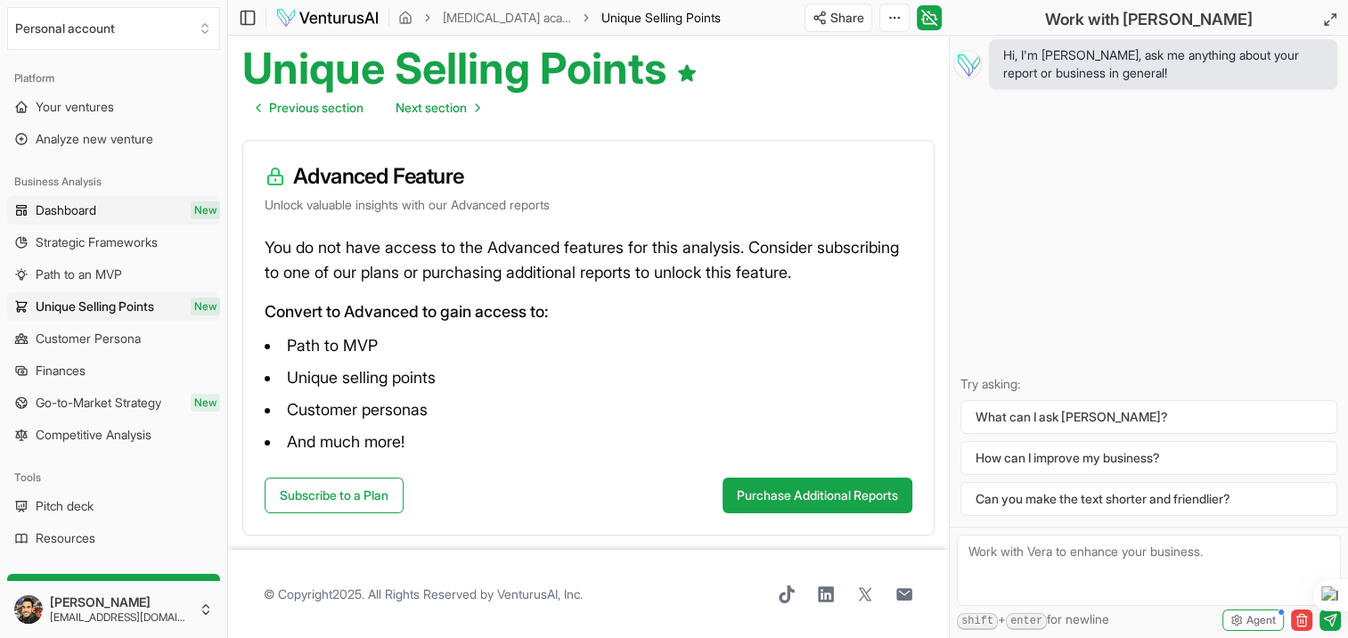
click at [95, 207] on span "Dashboard" at bounding box center [66, 210] width 61 height 18
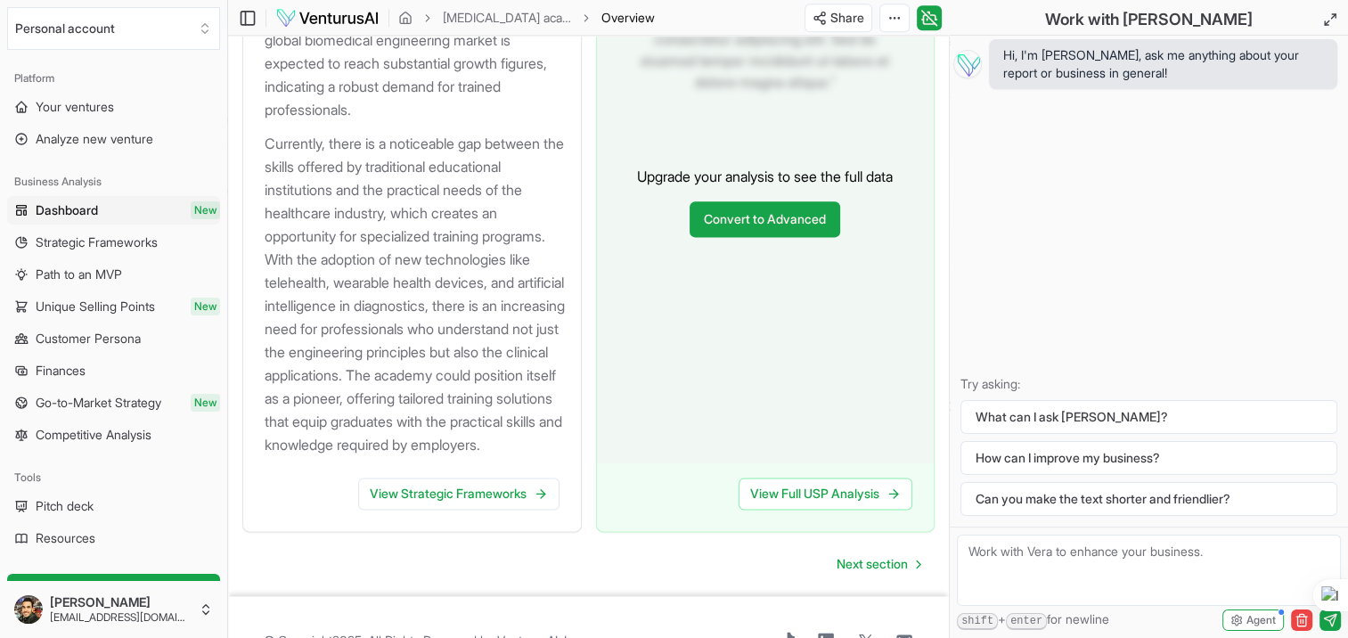
scroll to position [2327, 0]
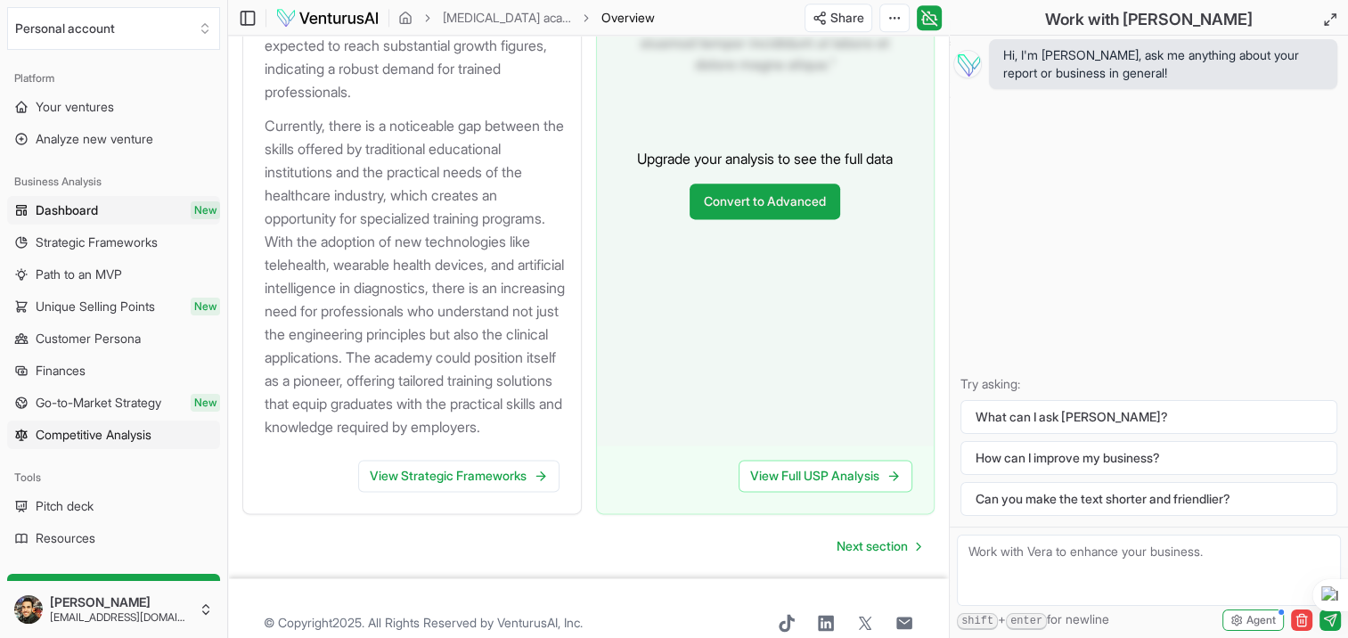
click at [116, 431] on span "Competitive Analysis" at bounding box center [94, 435] width 116 height 18
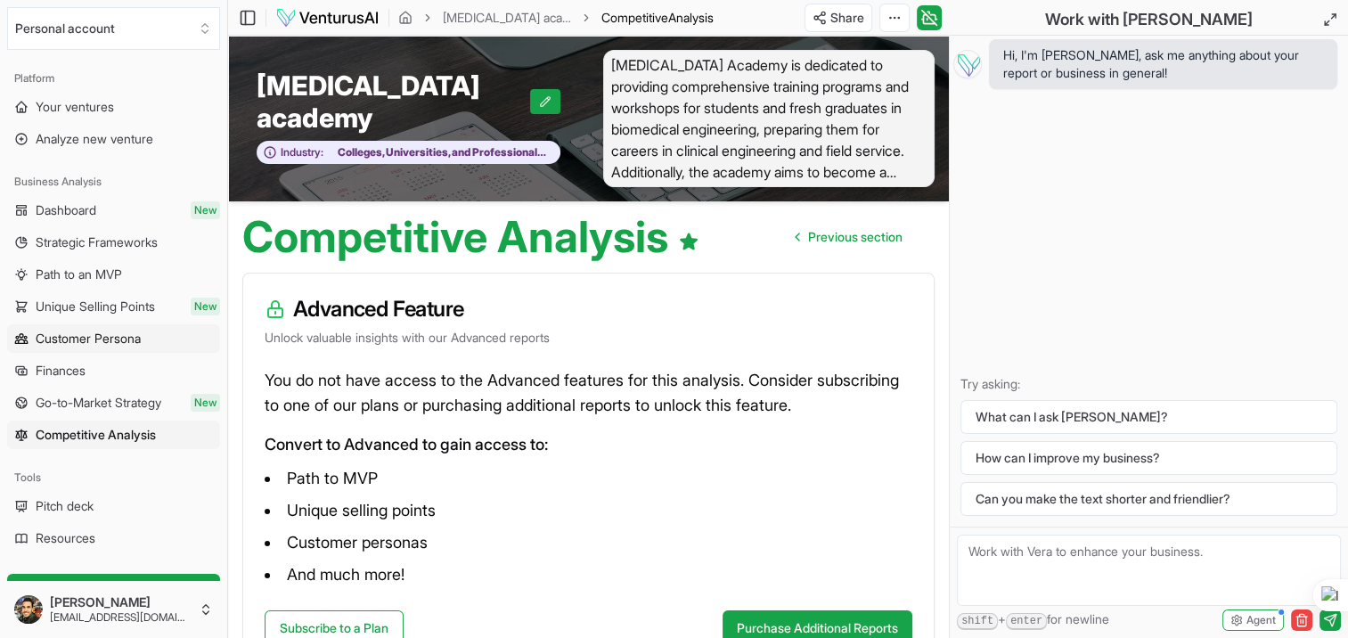
click at [102, 335] on span "Customer Persona" at bounding box center [88, 339] width 105 height 18
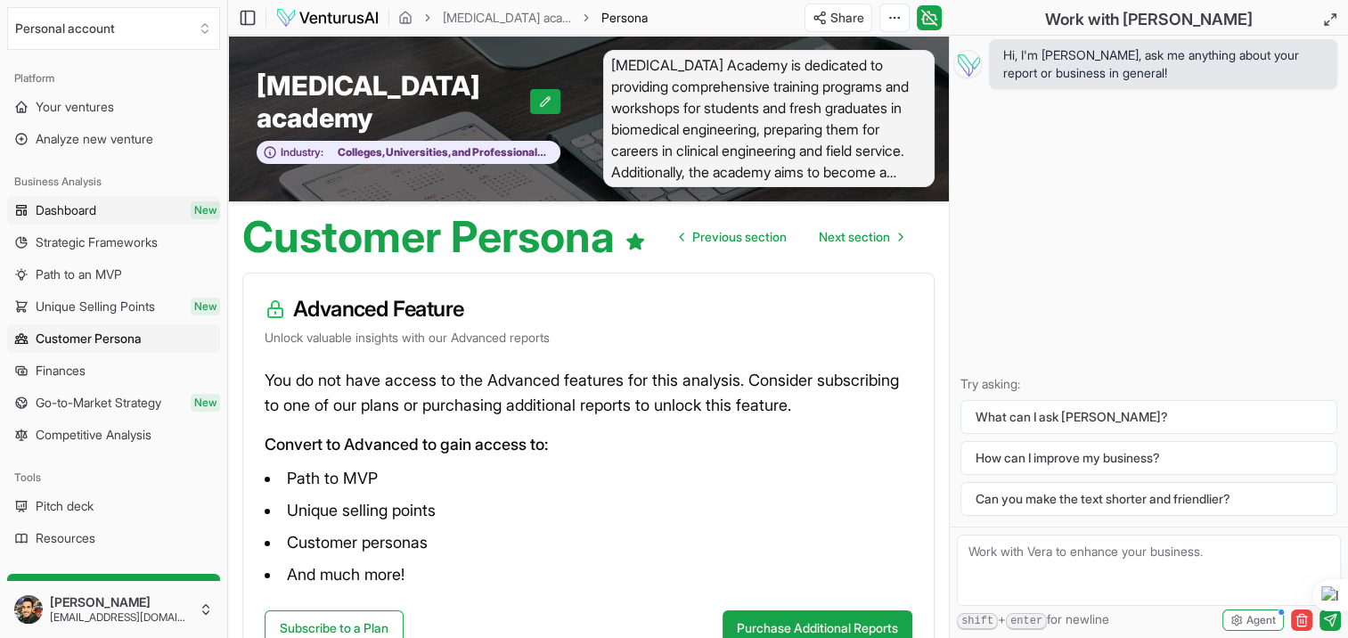
click at [168, 202] on link "Dashboard New" at bounding box center [113, 210] width 213 height 29
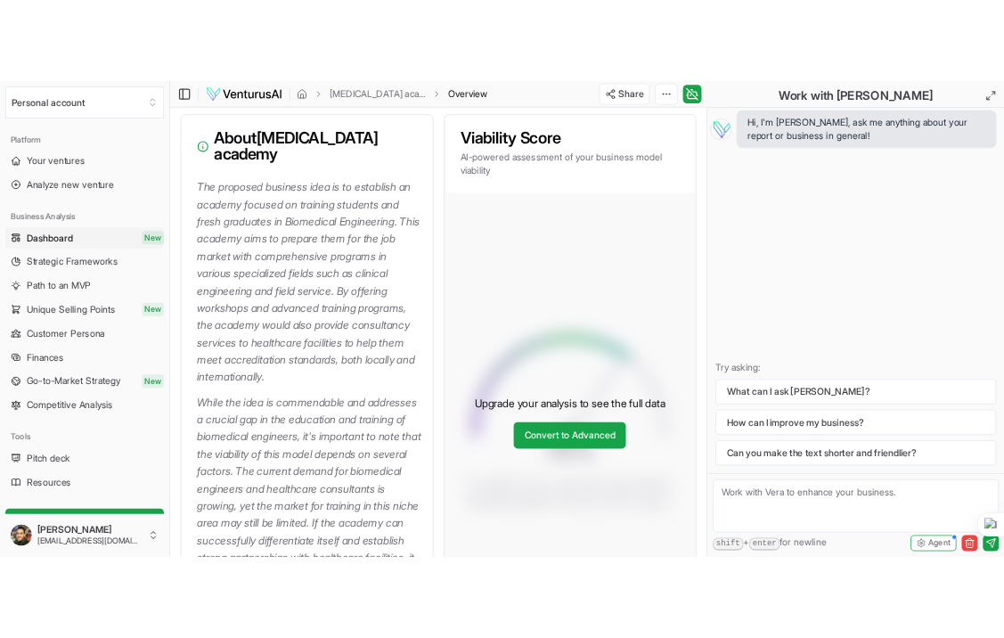
scroll to position [228, 0]
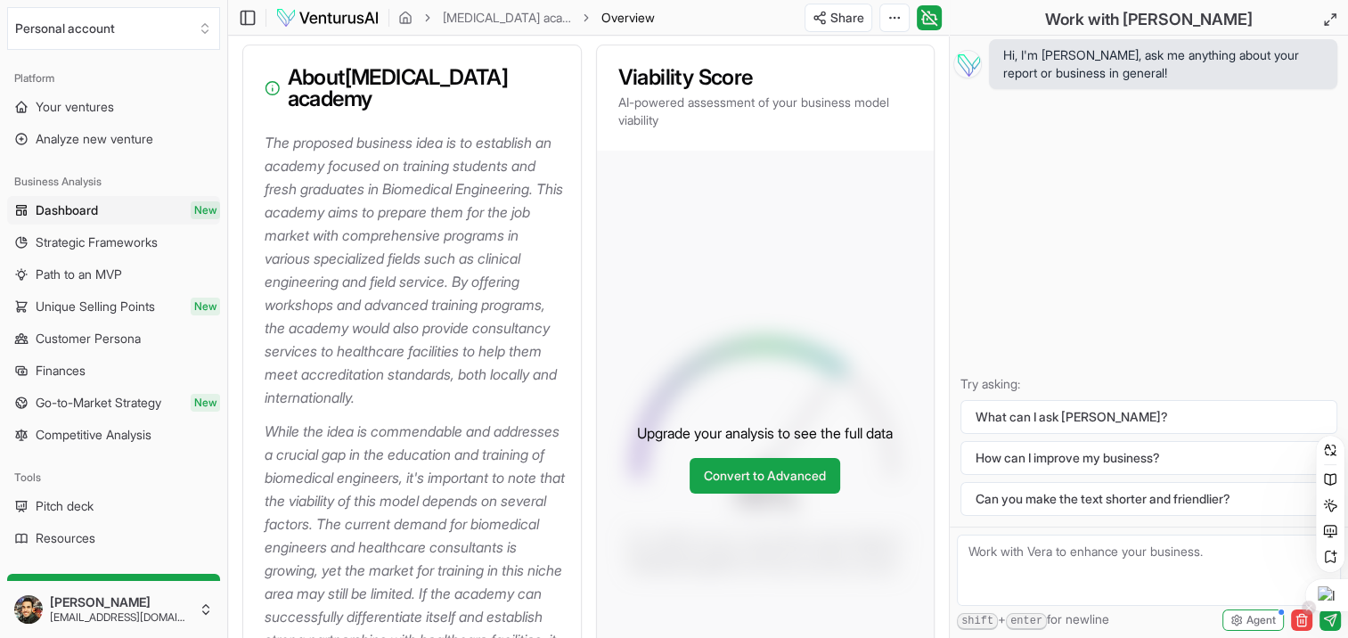
click at [1336, 595] on div at bounding box center [1326, 595] width 43 height 32
